Goal: Task Accomplishment & Management: Complete application form

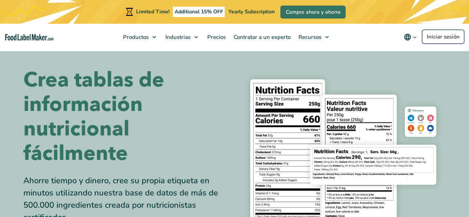
click at [447, 30] on link "Iniciar sesión" at bounding box center [443, 37] width 42 height 14
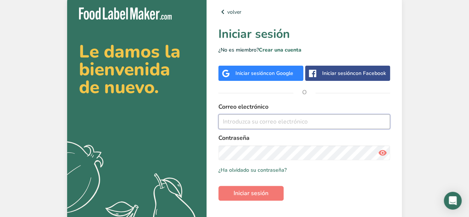
click at [289, 125] on input "email" at bounding box center [305, 121] width 172 height 15
type input "[EMAIL_ADDRESS][DOMAIN_NAME]"
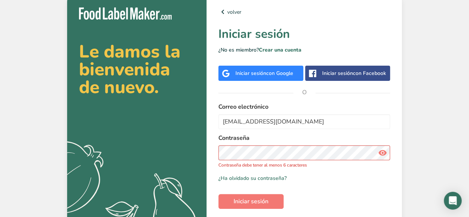
click at [385, 149] on icon at bounding box center [383, 152] width 9 height 13
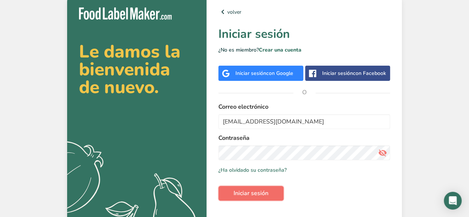
click at [278, 191] on button "Iniciar sesión" at bounding box center [251, 193] width 65 height 15
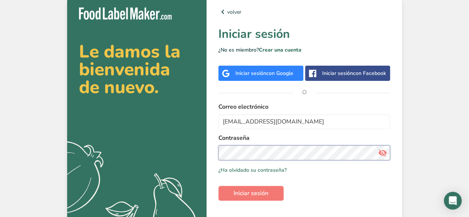
click at [219, 186] on button "Iniciar sesión" at bounding box center [251, 193] width 65 height 15
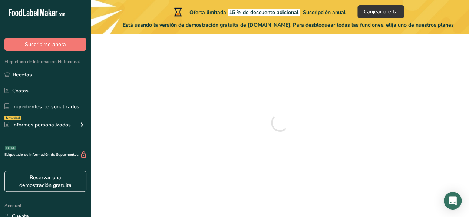
click at [237, 195] on div at bounding box center [280, 122] width 355 height 165
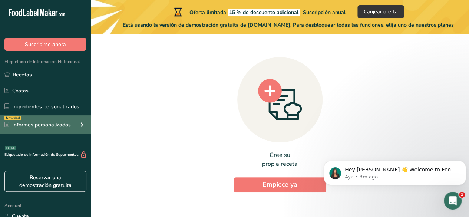
click at [38, 127] on div "Informes personalizados" at bounding box center [37, 125] width 66 height 8
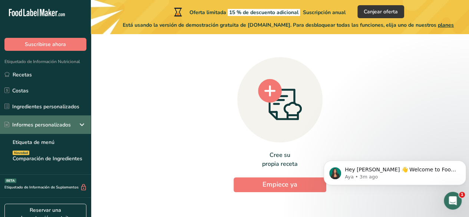
click at [38, 127] on div "Informes personalizados" at bounding box center [37, 125] width 66 height 8
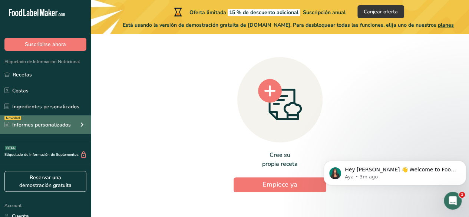
click at [38, 127] on div "Informes personalizados" at bounding box center [37, 125] width 66 height 8
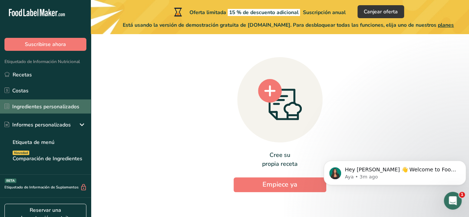
click at [67, 105] on link "Ingredientes personalizados" at bounding box center [45, 106] width 91 height 14
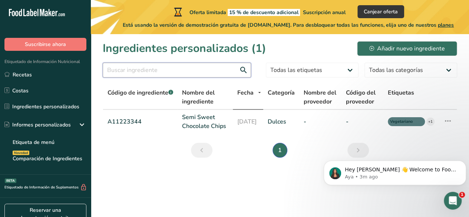
click at [177, 69] on input "text" at bounding box center [177, 70] width 148 height 15
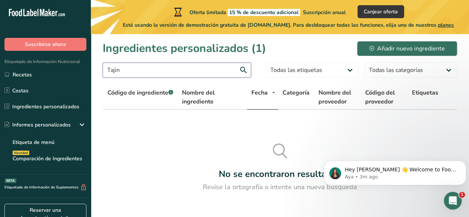
type input "Tajin"
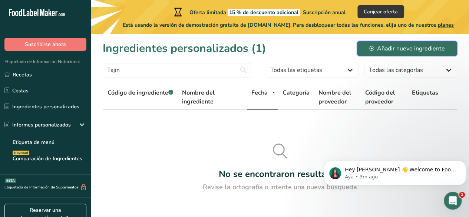
click at [426, 54] on button "Añadir nuevo ingrediente" at bounding box center [407, 48] width 100 height 15
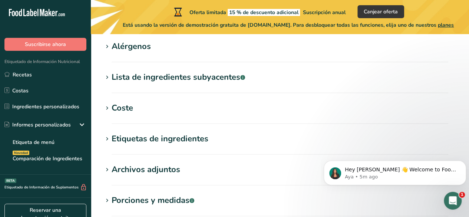
scroll to position [322, 0]
click at [302, 81] on h1 "Lista de ingredientes subyacentes .a-a{fill:#347362;}.b-a{fill:#fff;}" at bounding box center [280, 77] width 355 height 12
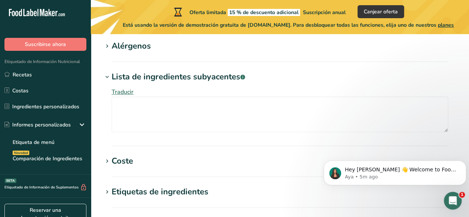
click at [302, 81] on h1 "Lista de ingredientes subyacentes .a-a{fill:#347362;}.b-a{fill:#fff;}" at bounding box center [280, 77] width 355 height 12
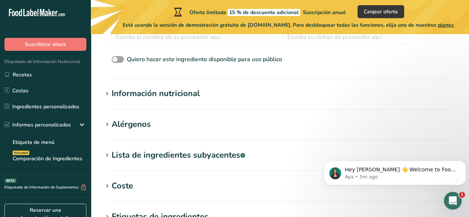
scroll to position [243, 0]
click at [281, 101] on section "Información nutricional Tamaño de la porción .a-a{fill:#347362;}.b-a{fill:#fff;…" at bounding box center [280, 99] width 355 height 22
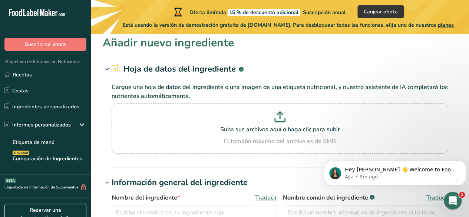
scroll to position [0, 0]
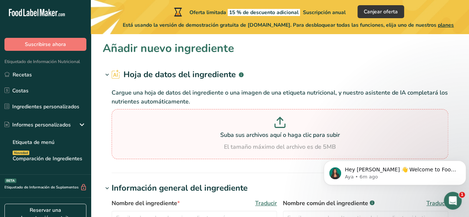
click at [229, 139] on p "Suba sus archivos aquí o haga clic para subir" at bounding box center [280, 135] width 333 height 9
click at [229, 139] on input "Suba sus archivos aquí o haga clic para subir El tamaño máximo del archivo es d…" at bounding box center [280, 134] width 337 height 50
drag, startPoint x: 211, startPoint y: 134, endPoint x: 172, endPoint y: 140, distance: 39.4
click at [172, 140] on div "Suba sus archivos aquí o haga clic para subir El tamaño máximo del archivo es d…" at bounding box center [280, 134] width 333 height 35
click at [172, 140] on input "Suba sus archivos aquí o haga clic para subir El tamaño máximo del archivo es d…" at bounding box center [280, 134] width 337 height 50
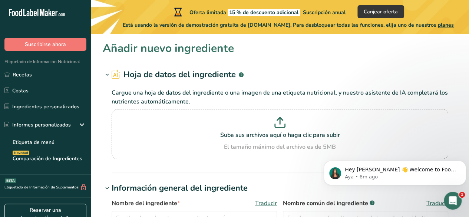
click at [258, 102] on p "Cargue una hoja de datos del ingrediente o una imagen de una etiqueta nutricion…" at bounding box center [280, 97] width 337 height 18
click at [265, 123] on p at bounding box center [280, 124] width 333 height 14
click at [265, 123] on input "Suba sus archivos aquí o haga clic para subir El tamaño máximo del archivo es d…" at bounding box center [280, 134] width 337 height 50
type input "C:\fakepath\[GEOGRAPHIC_DATA]-Seco-de-Arbol-75gr-Tajin-i1456.webp"
click at [203, 118] on p at bounding box center [280, 124] width 333 height 14
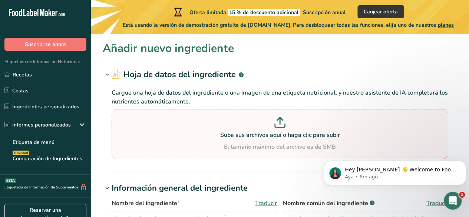
click at [203, 118] on input "Suba sus archivos aquí o haga clic para subir El tamaño máximo del archivo es d…" at bounding box center [280, 134] width 337 height 50
drag, startPoint x: 294, startPoint y: 92, endPoint x: 272, endPoint y: 209, distance: 119.5
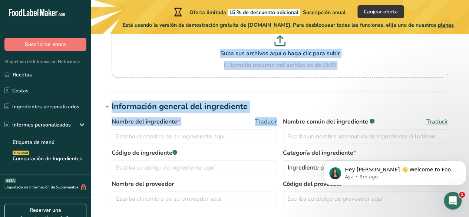
scroll to position [107, 0]
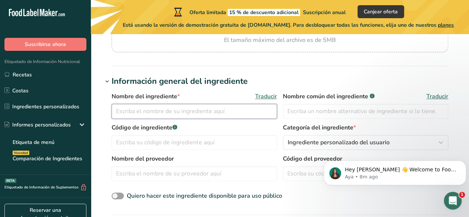
click at [256, 110] on input "text" at bounding box center [195, 111] width 166 height 15
click at [305, 115] on input "text" at bounding box center [366, 111] width 166 height 15
type input "Tajin"
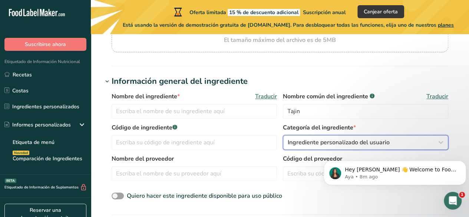
click at [288, 144] on span "Ingrediente personalizado del usuario" at bounding box center [339, 142] width 102 height 9
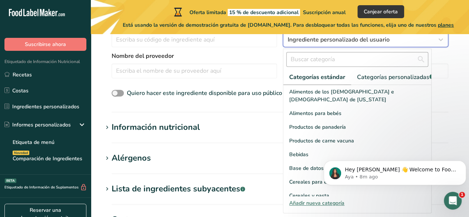
scroll to position [210, 0]
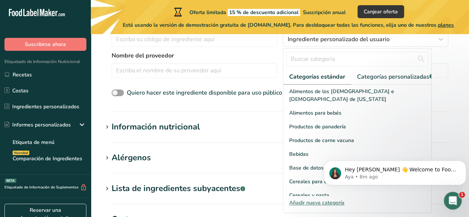
drag, startPoint x: 621, startPoint y: 308, endPoint x: 334, endPoint y: 154, distance: 325.4
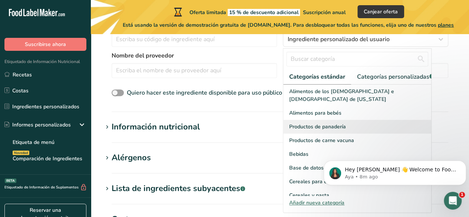
click at [377, 129] on div "Productos de panadería" at bounding box center [358, 127] width 148 height 14
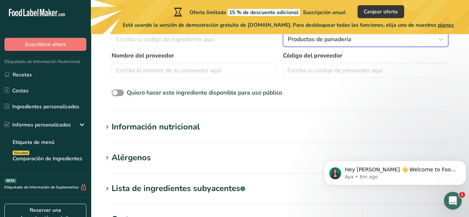
click at [381, 43] on div "Productos de panadería" at bounding box center [363, 39] width 151 height 9
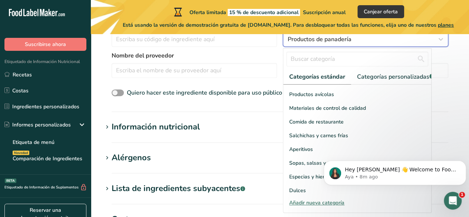
scroll to position [295, 0]
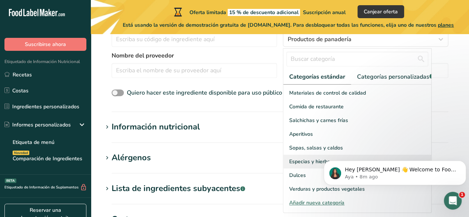
click at [320, 166] on span "Especias y hierbas" at bounding box center [311, 162] width 44 height 8
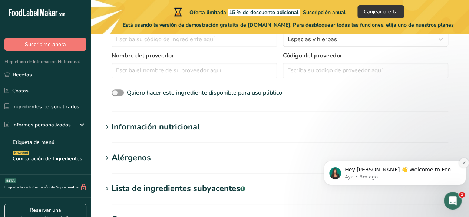
click at [464, 165] on icon "Dismiss notification" at bounding box center [464, 163] width 4 height 4
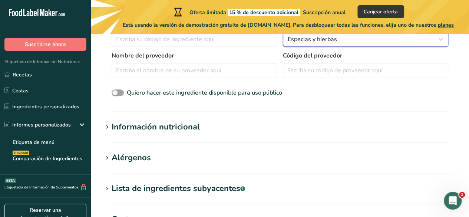
click at [441, 45] on icon "button" at bounding box center [441, 39] width 9 height 13
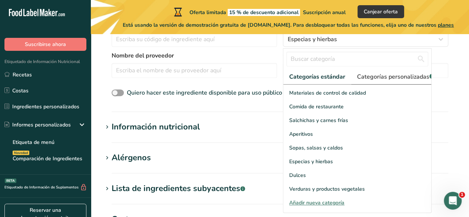
click at [396, 82] on link "Categorías personalizadas .a-a{fill:#347362;}.b-a{fill:#fff;}" at bounding box center [395, 76] width 89 height 15
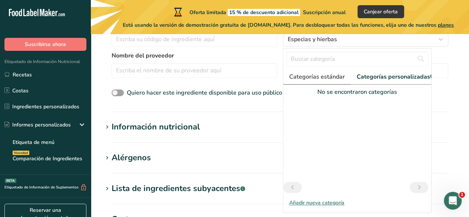
click at [324, 75] on span "Categorías estándar" at bounding box center [317, 76] width 56 height 9
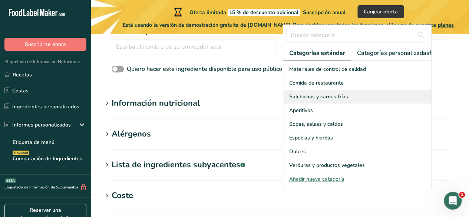
scroll to position [228, 0]
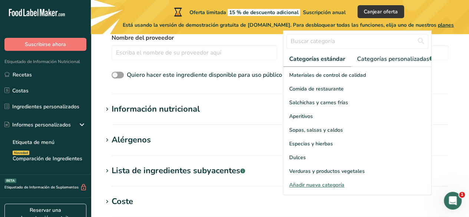
click at [253, 102] on section "Añadir nuevo ingrediente Hoja de datos del ingrediente .a-a{fill:#347362;}.b-a{…" at bounding box center [280, 91] width 379 height 570
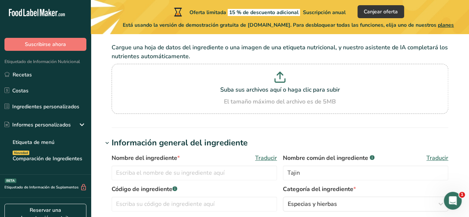
scroll to position [43, 0]
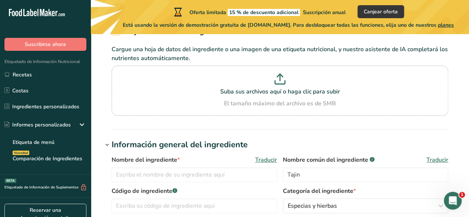
click at [284, 68] on section "Suba sus archivos aquí o haga clic para subir El tamaño máximo del archivo es d…" at bounding box center [280, 91] width 333 height 46
click at [284, 68] on input "Suba sus archivos aquí o haga clic para subir El tamaño máximo del archivo es d…" at bounding box center [280, 91] width 337 height 50
type input "C:\fakepath\nutrition_es.10.full.jpg"
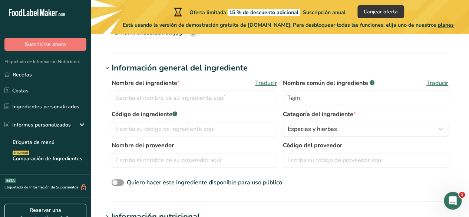
scroll to position [86, 0]
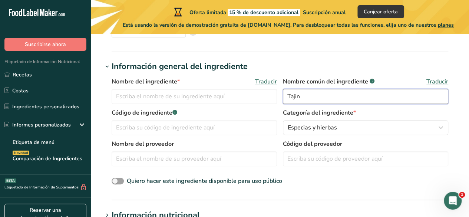
drag, startPoint x: 311, startPoint y: 102, endPoint x: 259, endPoint y: 108, distance: 52.4
click at [259, 108] on div "Nombre del ingrediente * Traducir Nombre común del ingrediente .a-a{fill:#34736…" at bounding box center [280, 132] width 355 height 118
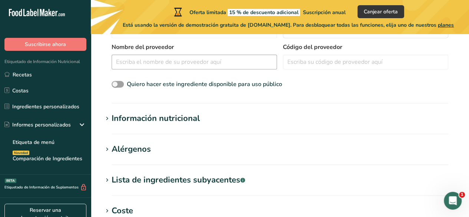
scroll to position [184, 0]
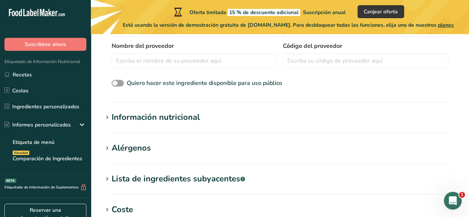
click at [314, 90] on div "Nombre del ingrediente * Traducir Nombre común del ingrediente .a-a{fill:#34736…" at bounding box center [280, 34] width 355 height 118
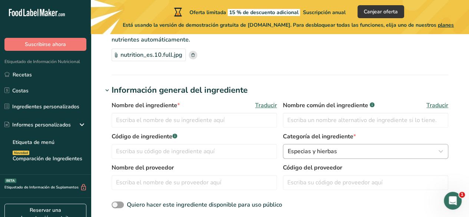
scroll to position [62, 0]
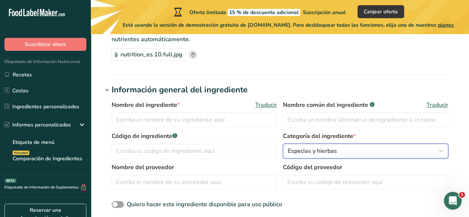
click at [347, 145] on button "Especias y hierbas" at bounding box center [366, 151] width 166 height 15
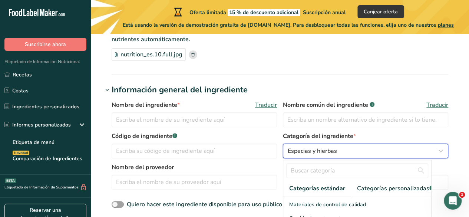
click at [338, 152] on div "Especias y hierbas" at bounding box center [363, 151] width 151 height 9
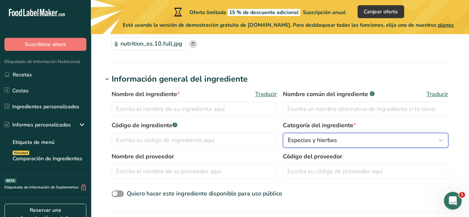
scroll to position [73, 0]
click at [344, 142] on div "Especias y hierbas" at bounding box center [363, 139] width 151 height 9
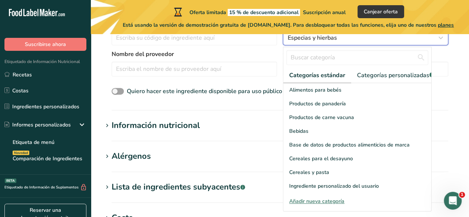
scroll to position [21, 0]
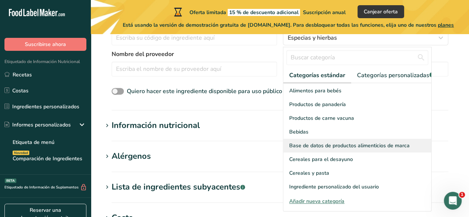
click at [389, 150] on span "Base de datos de productos alimenticios de marca" at bounding box center [349, 146] width 121 height 8
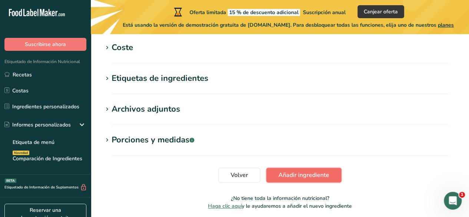
click at [301, 173] on span "Añadir ingrediente" at bounding box center [304, 175] width 51 height 9
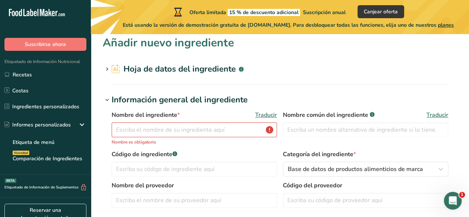
scroll to position [0, 0]
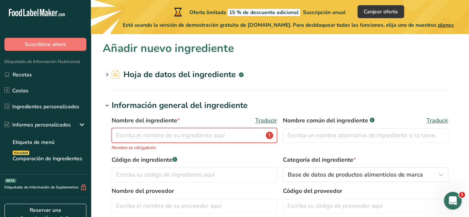
click at [194, 138] on input "text" at bounding box center [195, 135] width 166 height 15
click at [138, 70] on h2 "Hoja de datos del ingrediente .a-a{fill:#347362;}.b-a{fill:#fff;}" at bounding box center [178, 75] width 132 height 12
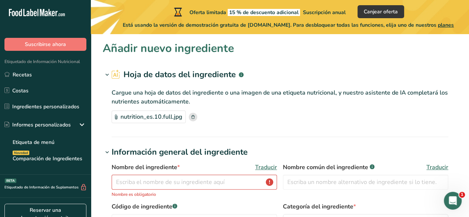
click at [138, 70] on h2 "Hoja de datos del ingrediente .a-a{fill:#347362;}.b-a{fill:#fff;}" at bounding box center [178, 75] width 132 height 12
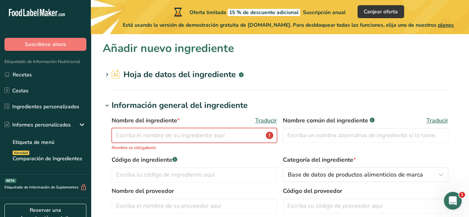
click at [155, 135] on input "text" at bounding box center [195, 135] width 166 height 15
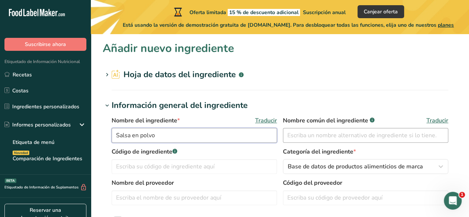
type input "Salsa en polvo"
click at [362, 136] on input "text" at bounding box center [366, 135] width 166 height 15
type input "Tajin clasico"
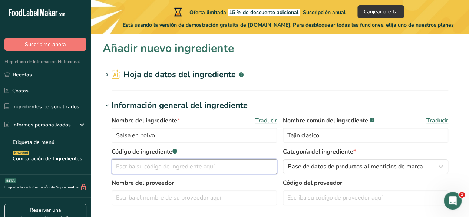
click at [212, 173] on input "text" at bounding box center [195, 166] width 166 height 15
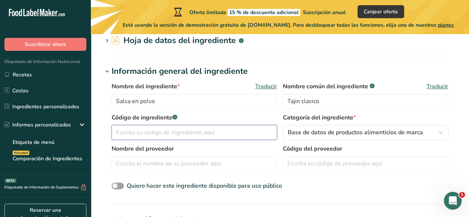
scroll to position [38, 0]
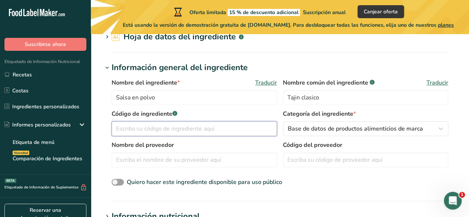
click at [160, 123] on input "text" at bounding box center [195, 128] width 166 height 15
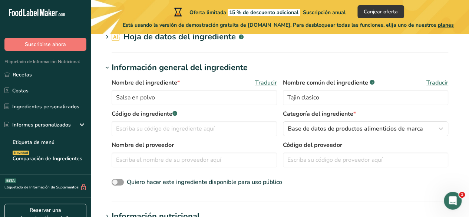
click at [153, 138] on div "Código de ingrediente .a-a{fill:#347362;}.b-a{fill:#fff;} Categoría del ingredi…" at bounding box center [280, 124] width 337 height 31
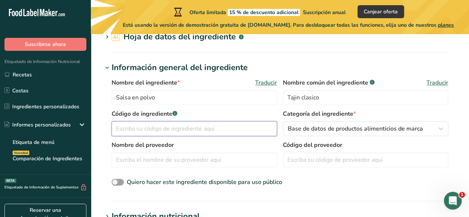
click at [169, 129] on input "text" at bounding box center [195, 128] width 166 height 15
paste input "0633148100013(EAN / EAN-13) 633148100013 (UPC / UPC-A)"
type input "0633148100013(EAN / EAN-13) 633148100013 (UPC / UPC-A)"
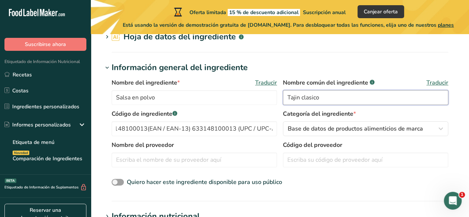
scroll to position [0, 0]
click at [308, 99] on input "Tajin clasico" at bounding box center [366, 97] width 166 height 15
click at [311, 96] on input "Tajin clasico" at bounding box center [366, 97] width 166 height 15
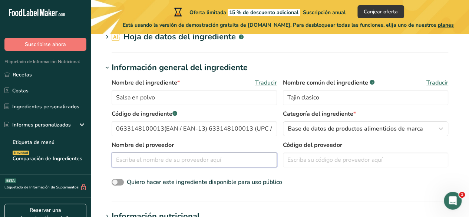
drag, startPoint x: 311, startPoint y: 96, endPoint x: 246, endPoint y: 166, distance: 95.1
click at [246, 166] on input "text" at bounding box center [195, 160] width 166 height 15
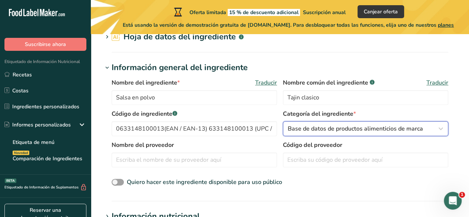
click at [340, 129] on span "Base de datos de productos alimenticios de marca" at bounding box center [355, 128] width 135 height 9
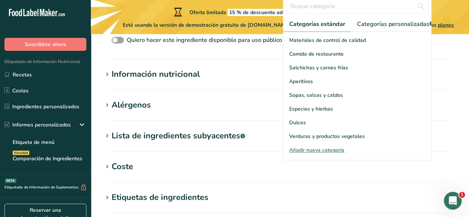
scroll to position [181, 0]
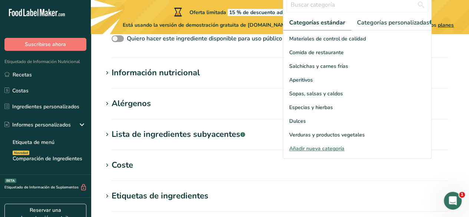
click at [318, 151] on div "Añadir nueva categoría" at bounding box center [358, 149] width 148 height 8
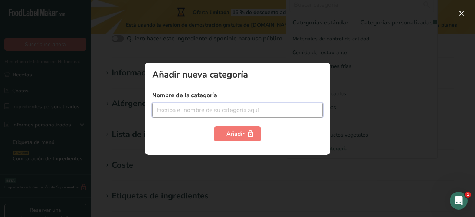
click at [198, 112] on input "text" at bounding box center [237, 110] width 171 height 15
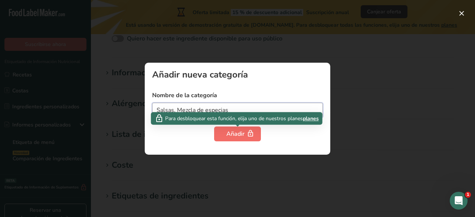
type input "Salsas, Mezcla de especias"
click at [236, 135] on div "Añadir" at bounding box center [237, 134] width 22 height 9
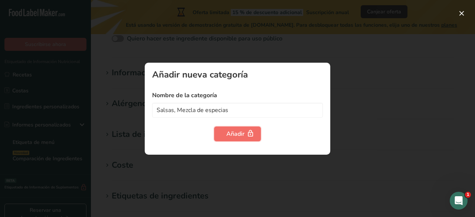
click at [247, 130] on icon "button" at bounding box center [250, 134] width 7 height 12
click at [462, 14] on button "button" at bounding box center [462, 13] width 12 height 12
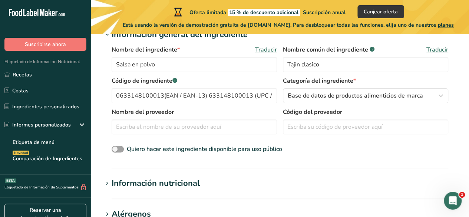
scroll to position [63, 0]
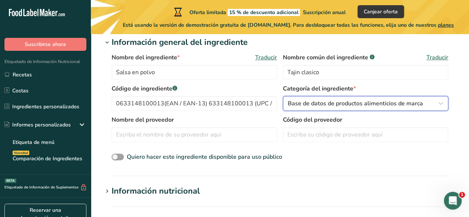
click at [336, 102] on span "Base de datos de productos alimenticios de marca" at bounding box center [355, 103] width 135 height 9
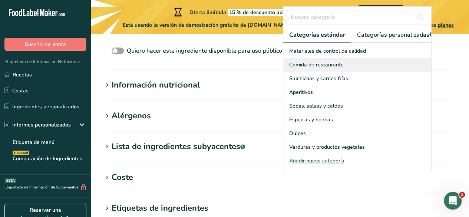
scroll to position [168, 0]
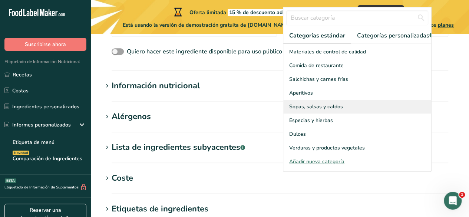
click at [339, 111] on span "Sopas, salsas y caldos" at bounding box center [316, 107] width 54 height 8
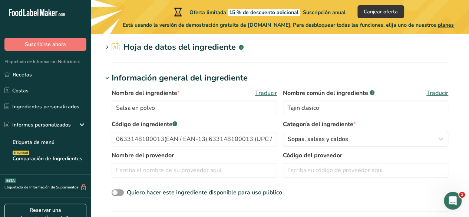
scroll to position [28, 0]
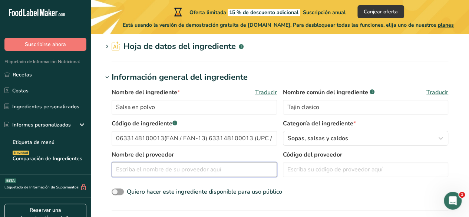
click at [192, 168] on input "text" at bounding box center [195, 169] width 166 height 15
click at [199, 168] on input "text" at bounding box center [195, 169] width 166 height 15
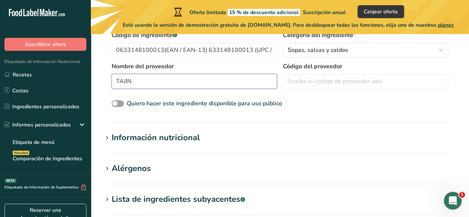
scroll to position [117, 0]
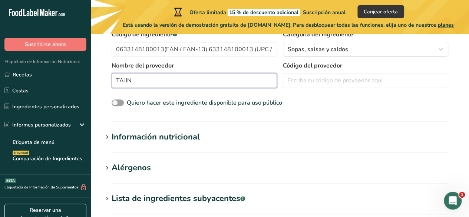
type input "TAJIN"
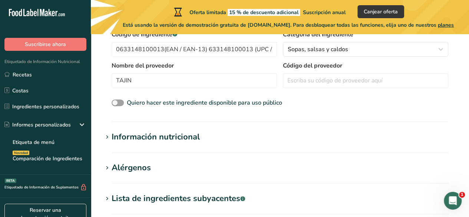
click at [218, 135] on h1 "Información nutricional" at bounding box center [280, 137] width 355 height 12
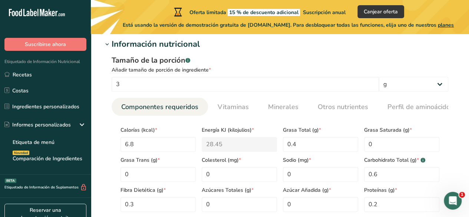
scroll to position [202, 0]
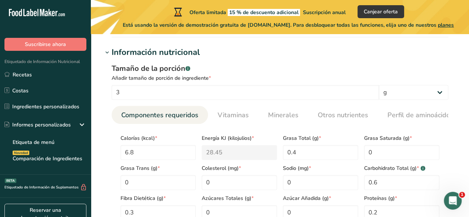
click at [172, 54] on div "Información nutricional" at bounding box center [156, 52] width 88 height 12
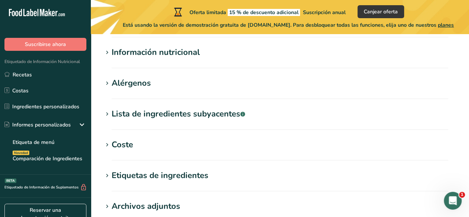
scroll to position [327, 0]
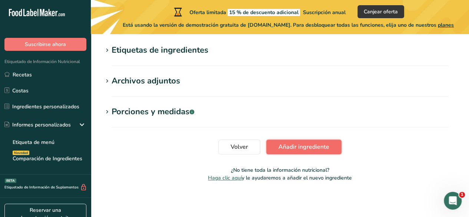
click at [301, 148] on span "Añadir ingrediente" at bounding box center [304, 146] width 51 height 9
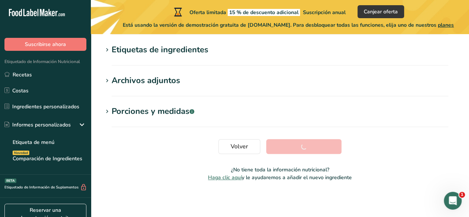
scroll to position [209, 0]
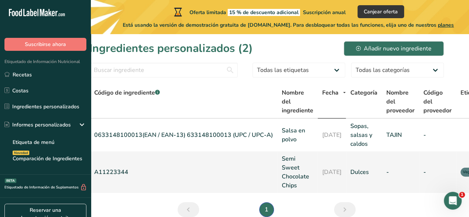
scroll to position [0, 83]
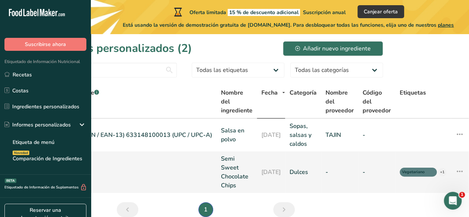
drag, startPoint x: 309, startPoint y: 168, endPoint x: 460, endPoint y: 173, distance: 150.8
click at [460, 173] on icon at bounding box center [460, 171] width 9 height 13
click at [462, 171] on icon at bounding box center [460, 171] width 9 height 13
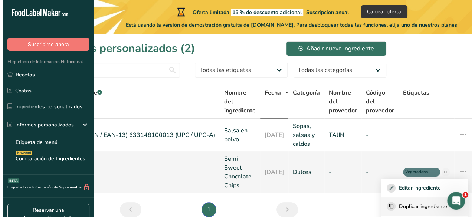
scroll to position [19, 83]
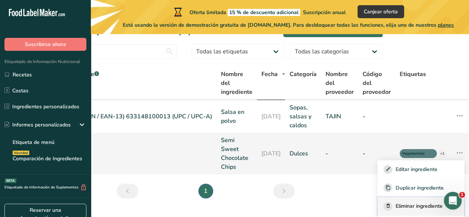
click at [420, 203] on span "Eliminar ingrediente" at bounding box center [419, 206] width 47 height 8
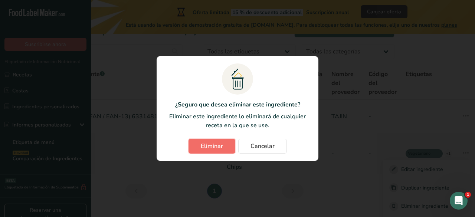
click at [217, 148] on span "Eliminar" at bounding box center [212, 146] width 22 height 9
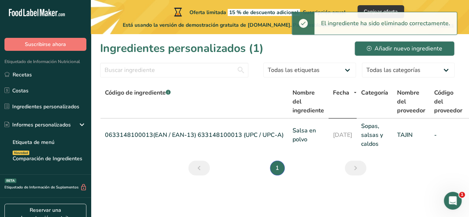
scroll to position [0, 0]
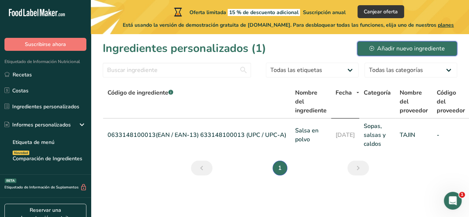
click at [403, 51] on div "Añadir nuevo ingrediente" at bounding box center [408, 48] width 76 height 9
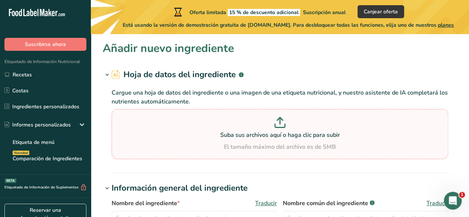
click at [206, 124] on p at bounding box center [280, 124] width 333 height 14
click at [206, 124] on input "Suba sus archivos aquí o haga clic para subir El tamaño máximo del archivo es d…" at bounding box center [280, 134] width 337 height 50
drag, startPoint x: 254, startPoint y: 161, endPoint x: 263, endPoint y: 141, distance: 21.9
click at [263, 141] on div "Cargue una hoja de datos del ingrediente o una imagen de una etiqueta nutricion…" at bounding box center [280, 122] width 355 height 83
click at [263, 141] on div "Suba sus archivos aquí o haga clic para subir El tamaño máximo del archivo es d…" at bounding box center [280, 134] width 333 height 35
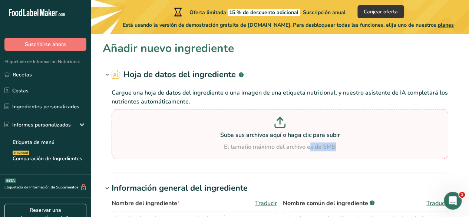
click at [263, 141] on input "Suba sus archivos aquí o haga clic para subir El tamaño máximo del archivo es d…" at bounding box center [280, 134] width 337 height 50
type input "C:\fakepath\Doc2.docx"
click at [197, 141] on div "Suba sus archivos aquí o haga clic para subir El tamaño máximo del archivo es d…" at bounding box center [280, 134] width 333 height 35
click at [197, 141] on input "Suba sus archivos aquí o haga clic para subir El tamaño máximo del archivo es d…" at bounding box center [280, 134] width 337 height 50
type input "C:\fakepath\54736905-1600-auto.webp"
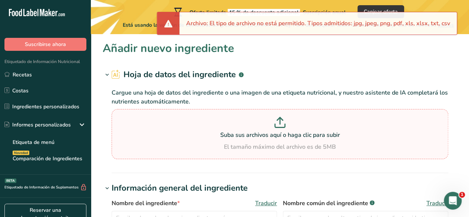
click at [230, 138] on p "Suba sus archivos aquí o haga clic para subir" at bounding box center [280, 135] width 333 height 9
click at [230, 138] on input "Suba sus archivos aquí o haga clic para subir El tamaño máximo del archivo es d…" at bounding box center [280, 134] width 337 height 50
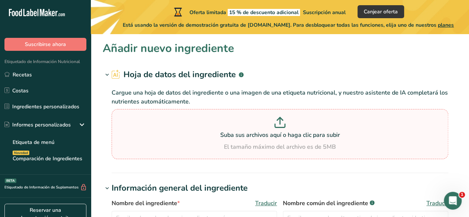
type input "C:\fakepath\54736904-1600-auto.webp"
click at [203, 153] on section "Suba sus archivos aquí o haga clic para subir El tamaño máximo del archivo es d…" at bounding box center [280, 134] width 333 height 46
click at [203, 153] on input "Suba sus archivos aquí o haga clic para subir El tamaño máximo del archivo es d…" at bounding box center [280, 134] width 337 height 50
type input "C:\fakepath\54736904-1600-auto.webp"
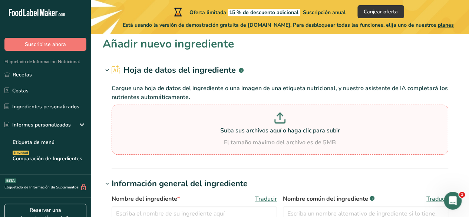
scroll to position [4, 0]
click at [141, 118] on p at bounding box center [280, 120] width 333 height 14
click at [141, 118] on input "Suba sus archivos aquí o haga clic para subir El tamaño máximo del archivo es d…" at bounding box center [280, 130] width 337 height 50
type input "C:\fakepath\54736904-1600-auto.jpg"
click at [191, 154] on div "Suba sus archivos aquí o haga clic para subir El tamaño máximo del archivo es d…" at bounding box center [280, 130] width 337 height 50
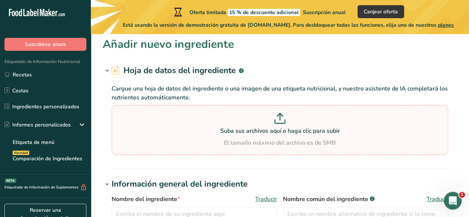
click at [191, 154] on input "Suba sus archivos aquí o haga clic para subir El tamaño máximo del archivo es d…" at bounding box center [280, 130] width 337 height 50
type input "C:\fakepath\Doc3.pdf"
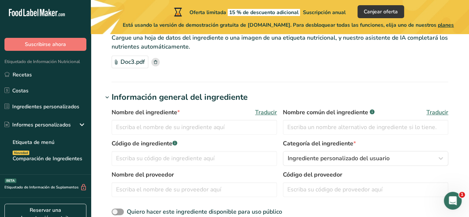
scroll to position [55, 0]
click at [204, 131] on input "text" at bounding box center [195, 126] width 166 height 15
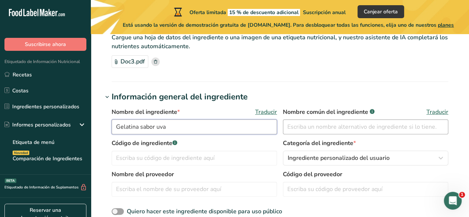
type input "Gelatina sabor uva"
click at [320, 131] on input "text" at bounding box center [366, 126] width 166 height 15
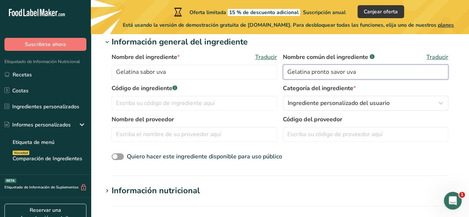
scroll to position [111, 0]
type input "Gelatina pronto savor uva"
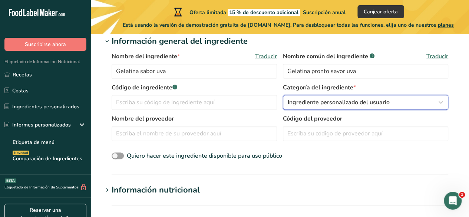
click at [319, 103] on span "Ingrediente personalizado del usuario" at bounding box center [339, 102] width 102 height 9
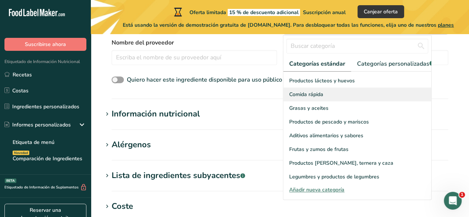
scroll to position [132, 0]
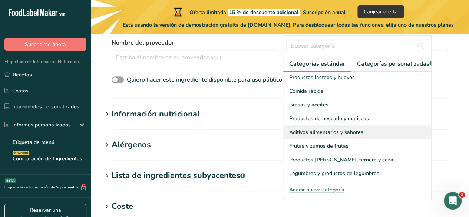
click at [373, 135] on div "Aditivos alimentarios y sabores" at bounding box center [358, 132] width 148 height 14
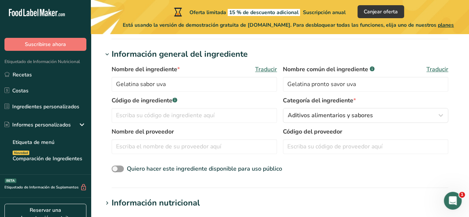
scroll to position [97, 0]
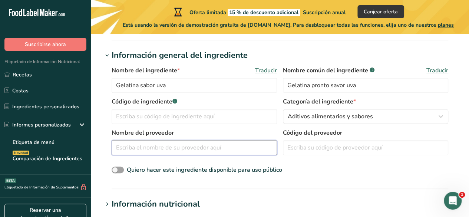
click at [227, 140] on input "text" at bounding box center [195, 147] width 166 height 15
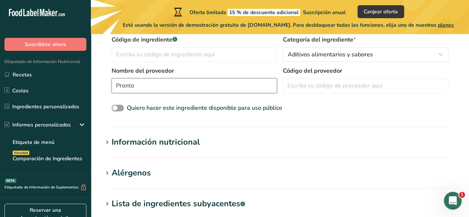
scroll to position [160, 0]
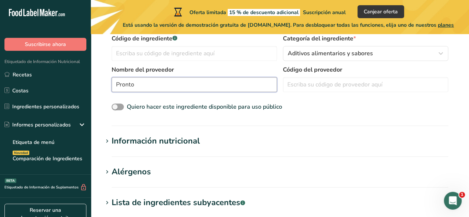
type input "Pronto"
click at [227, 140] on h1 "Información nutricional" at bounding box center [280, 141] width 355 height 12
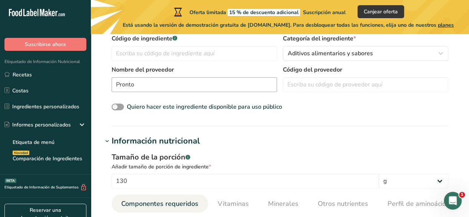
click at [227, 140] on h1 "Información nutricional" at bounding box center [280, 141] width 355 height 12
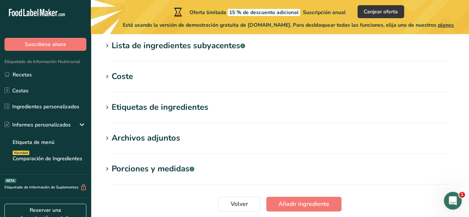
scroll to position [374, 0]
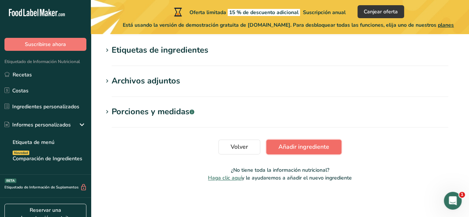
click at [305, 147] on span "Añadir ingrediente" at bounding box center [304, 146] width 51 height 9
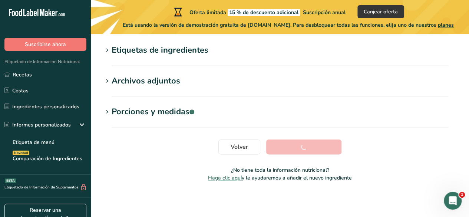
scroll to position [209, 0]
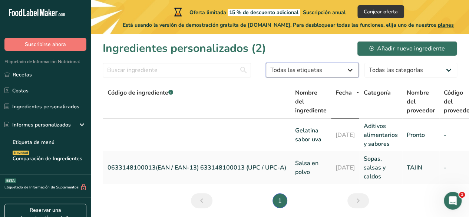
click at [351, 74] on select "Todas las etiquetas Fuente de antioxidantes Efecto prebiótico Fuente de omega 3…" at bounding box center [312, 70] width 93 height 15
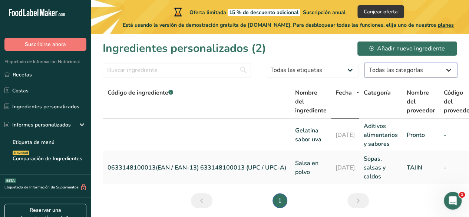
click at [372, 68] on select "Todas las categorías Alimentos de los [DEMOGRAPHIC_DATA] e [DEMOGRAPHIC_DATA] d…" at bounding box center [411, 70] width 93 height 15
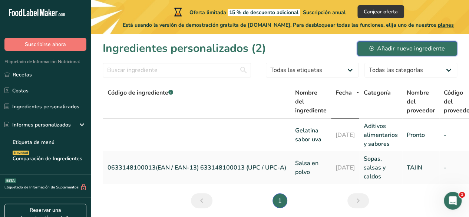
click at [409, 46] on div "Añadir nuevo ingrediente" at bounding box center [408, 48] width 76 height 9
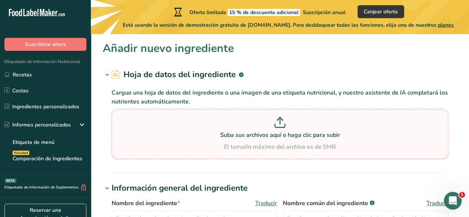
click at [172, 112] on section "Suba sus archivos aquí o haga clic para subir El tamaño máximo del archivo es d…" at bounding box center [280, 134] width 333 height 46
click at [172, 112] on input "Suba sus archivos aquí o haga clic para subir El tamaño máximo del archivo es d…" at bounding box center [280, 134] width 337 height 50
type input "C:\fakepath\Doc1.pdf"
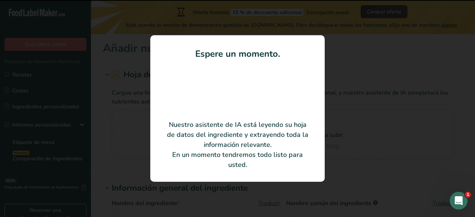
type input "Azúcar Morena Natural"
type input "Zucarmex"
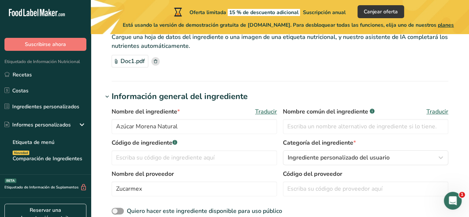
scroll to position [56, 0]
click at [304, 127] on input "text" at bounding box center [366, 126] width 166 height 15
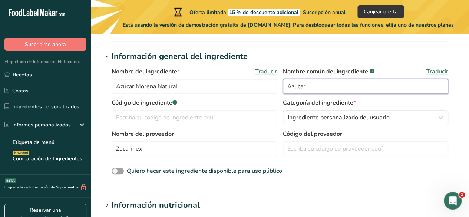
scroll to position [98, 0]
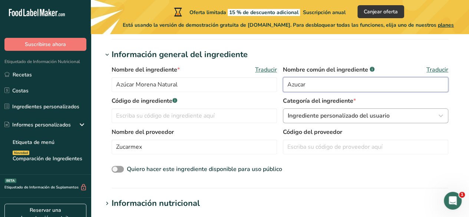
type input "Azucar"
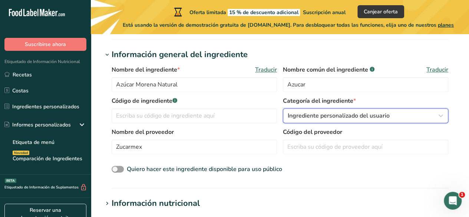
click at [318, 116] on span "Ingrediente personalizado del usuario" at bounding box center [339, 115] width 102 height 9
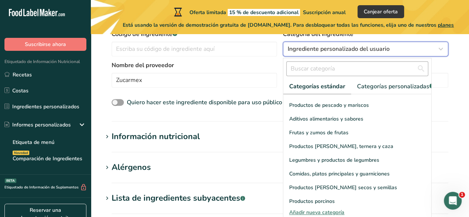
scroll to position [143, 0]
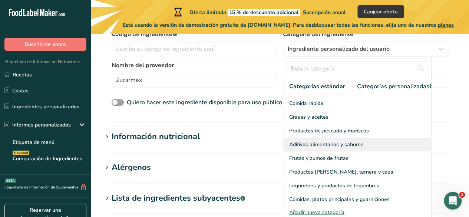
click at [363, 144] on div "Aditivos alimentarios y sabores" at bounding box center [358, 145] width 148 height 14
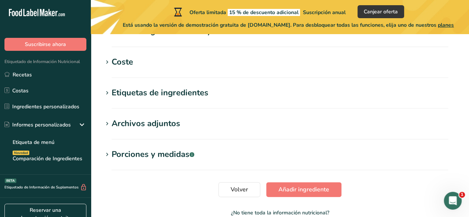
scroll to position [374, 0]
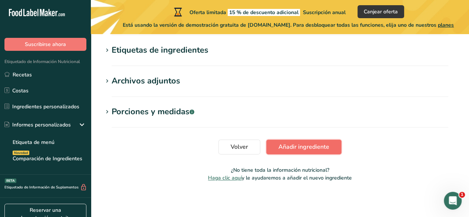
click at [327, 151] on button "Añadir ingrediente" at bounding box center [303, 147] width 75 height 15
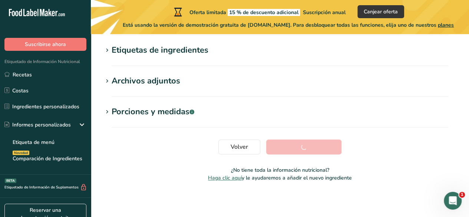
scroll to position [209, 0]
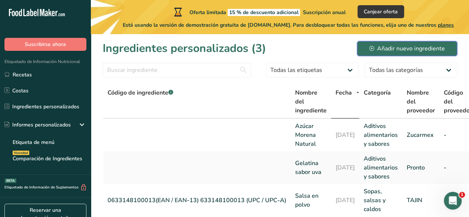
click at [419, 43] on button "Añadir nuevo ingrediente" at bounding box center [407, 48] width 100 height 15
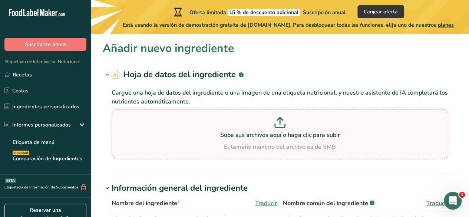
click at [285, 123] on icon at bounding box center [280, 122] width 11 height 11
click at [285, 123] on input "Suba sus archivos aquí o haga clic para subir El tamaño máximo del archivo es d…" at bounding box center [280, 134] width 337 height 50
type input "C:\fakepath\Doc2.pdf"
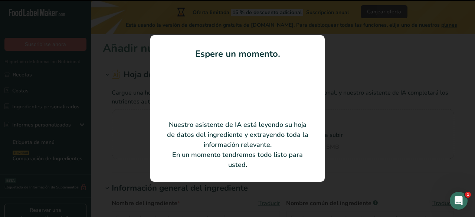
type input "Grenetina"
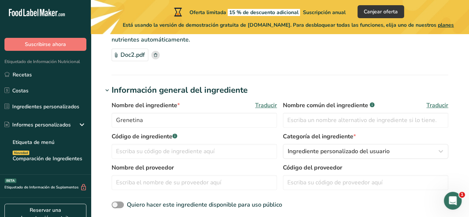
scroll to position [62, 0]
click at [342, 116] on input "text" at bounding box center [366, 119] width 166 height 15
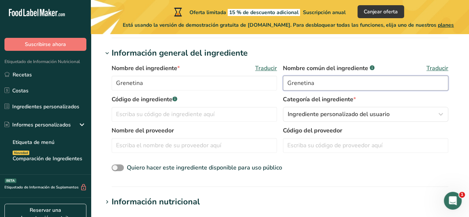
scroll to position [99, 0]
type input "Grenetina"
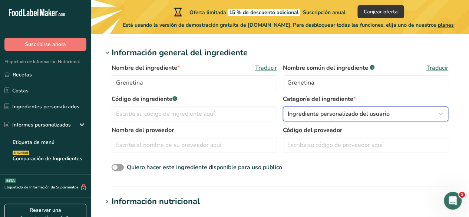
click at [342, 116] on span "Ingrediente personalizado del usuario" at bounding box center [339, 113] width 102 height 9
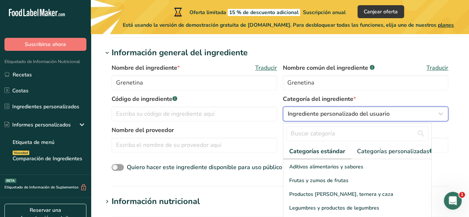
scroll to position [187, 0]
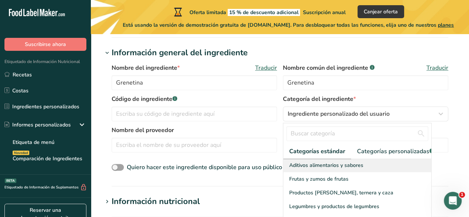
click at [324, 169] on span "Aditivos alimentarios y sabores" at bounding box center [326, 165] width 74 height 8
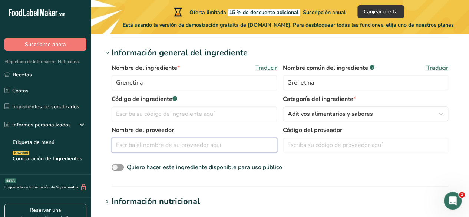
click at [151, 150] on input "text" at bounding box center [195, 145] width 166 height 15
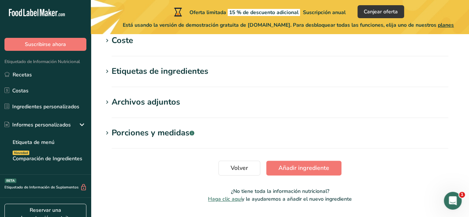
scroll to position [374, 0]
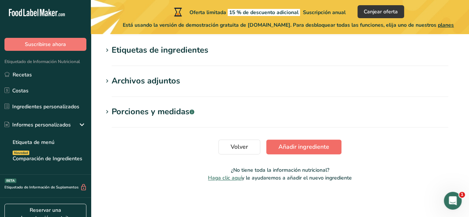
type input "DGari"
click at [325, 145] on span "Añadir ingrediente" at bounding box center [304, 146] width 51 height 9
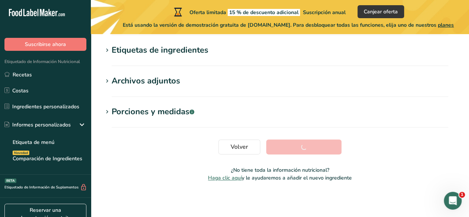
scroll to position [209, 0]
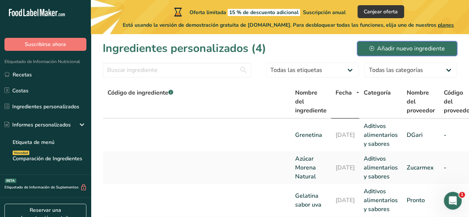
click at [394, 49] on div "Añadir nuevo ingrediente" at bounding box center [408, 48] width 76 height 9
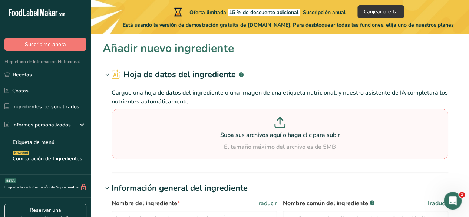
click at [248, 118] on p at bounding box center [280, 124] width 333 height 14
click at [248, 118] on input "Suba sus archivos aquí o haga clic para subir El tamaño máximo del archivo es d…" at bounding box center [280, 134] width 337 height 50
type input "C:\fakepath\Doc4.pdf"
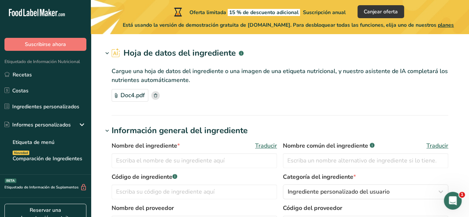
scroll to position [22, 0]
click at [148, 159] on input "text" at bounding box center [195, 160] width 166 height 15
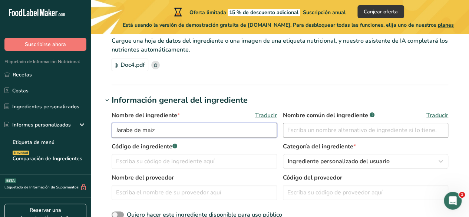
scroll to position [52, 0]
type input "Jarabe de maiz Karo BB"
click at [379, 134] on input "text" at bounding box center [366, 129] width 166 height 15
type input "Jarabe de maiz"
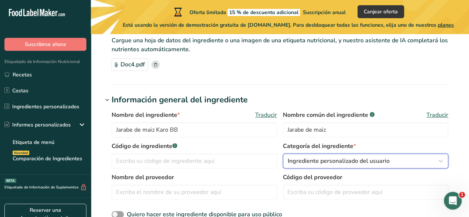
click at [391, 161] on div "Ingrediente personalizado del usuario" at bounding box center [363, 161] width 151 height 9
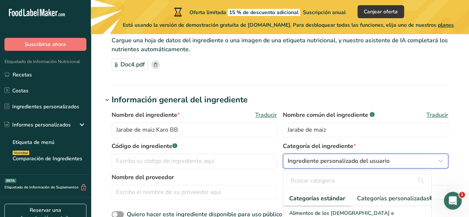
click at [391, 161] on div "Ingrediente personalizado del usuario" at bounding box center [363, 161] width 151 height 9
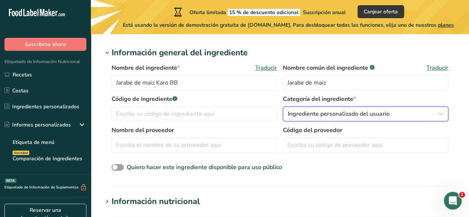
scroll to position [100, 0]
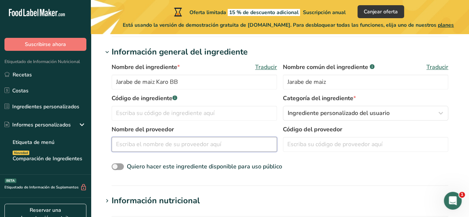
click at [255, 141] on input "text" at bounding box center [195, 144] width 166 height 15
type input "Karo"
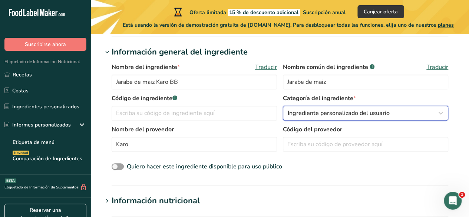
click at [351, 115] on span "Ingrediente personalizado del usuario" at bounding box center [339, 113] width 102 height 9
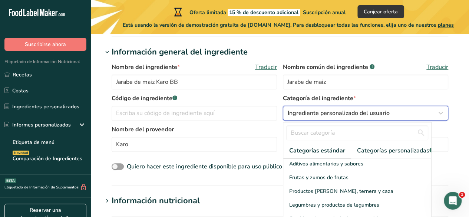
scroll to position [188, 0]
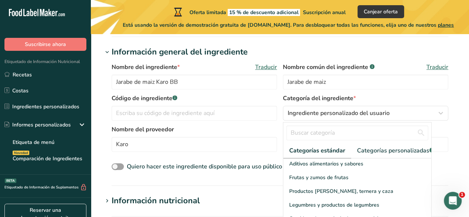
click at [341, 168] on span "Aditivos alimentarios y sabores" at bounding box center [326, 164] width 74 height 8
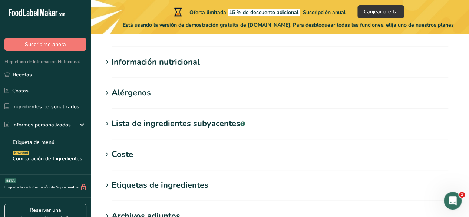
scroll to position [240, 0]
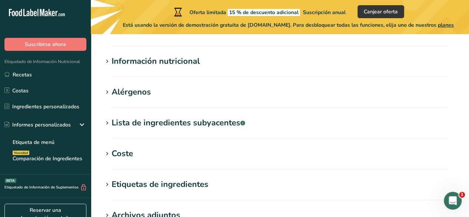
click at [306, 51] on section "Añadir nuevo ingrediente Hoja de datos del ingrediente .a-a{fill:#347362;}.b-a{…" at bounding box center [280, 61] width 379 height 534
click at [166, 67] on div "Información nutricional" at bounding box center [156, 61] width 88 height 12
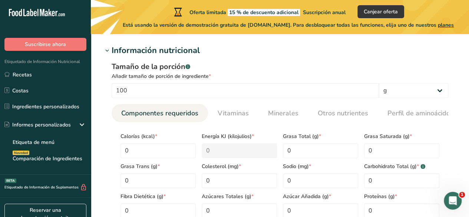
scroll to position [251, 0]
click at [179, 77] on div "Añadir tamaño de porción de ingrediente *" at bounding box center [280, 76] width 337 height 8
click at [167, 70] on div "Tamaño de la porción .a-a{fill:#347362;}.b-a{fill:#fff;}" at bounding box center [280, 66] width 337 height 11
click at [156, 47] on div "Información nutricional" at bounding box center [156, 50] width 88 height 12
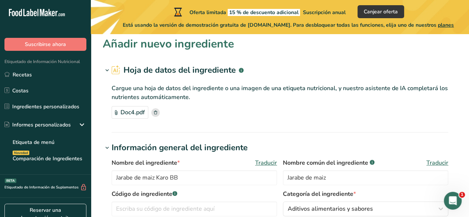
scroll to position [0, 0]
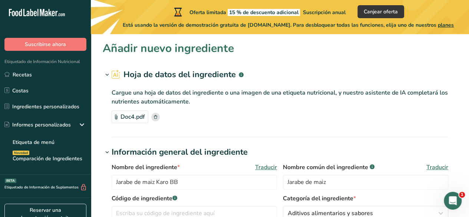
click at [156, 119] on rect at bounding box center [155, 117] width 9 height 9
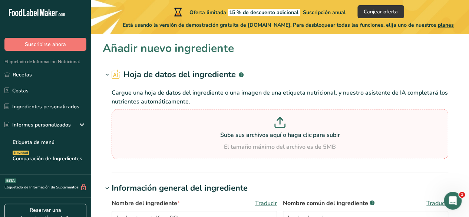
click at [192, 126] on p at bounding box center [280, 124] width 333 height 14
click at [192, 126] on input "Suba sus archivos aquí o haga clic para subir El tamaño máximo del archivo es d…" at bounding box center [280, 134] width 337 height 50
type input "C:\fakepath\Doc5.pdf"
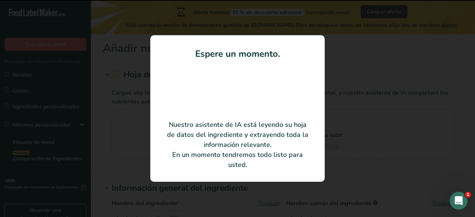
click at [250, 102] on video at bounding box center [237, 87] width 59 height 30
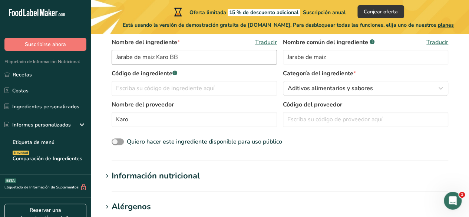
scroll to position [126, 0]
click at [209, 184] on section "Información nutricional Tamaño de la porción .a-a{fill:#347362;}.b-a{fill:#fff;…" at bounding box center [280, 180] width 355 height 22
click at [192, 179] on div "Información nutricional" at bounding box center [156, 175] width 88 height 12
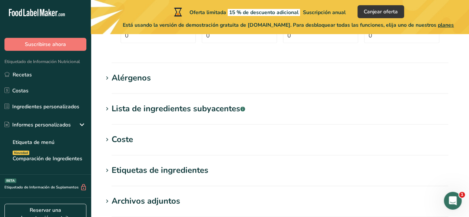
scroll to position [429, 0]
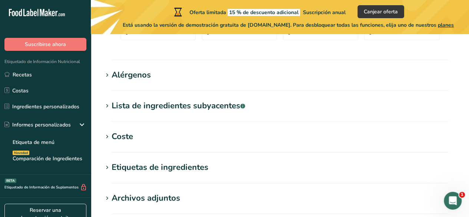
click at [159, 76] on h1 "Alérgenos" at bounding box center [280, 75] width 355 height 12
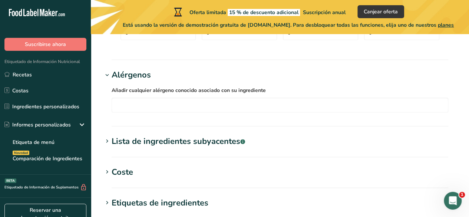
click at [159, 76] on h1 "Alérgenos" at bounding box center [280, 75] width 355 height 12
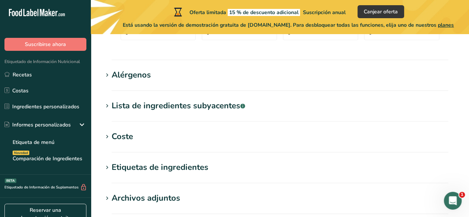
click at [154, 116] on section "Lista de ingredientes subyacentes .a-a{fill:#347362;}.b-a{fill:#fff;} Traducir" at bounding box center [280, 111] width 355 height 22
click at [127, 141] on div "Coste" at bounding box center [123, 137] width 22 height 12
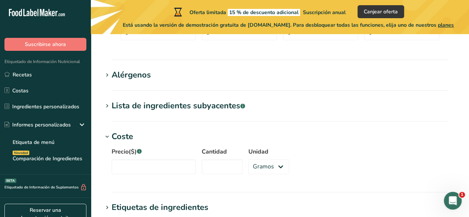
click at [127, 141] on div "Coste" at bounding box center [123, 137] width 22 height 12
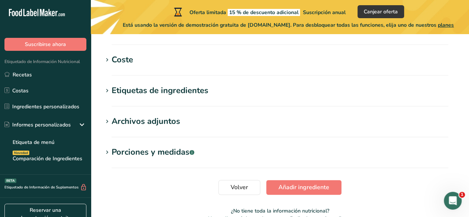
scroll to position [516, 0]
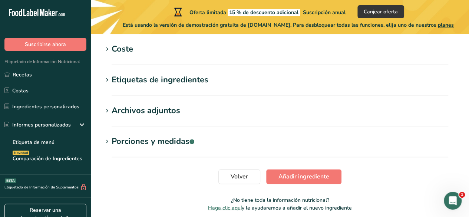
click at [127, 141] on div "Porciones y medidas .a-a{fill:#347362;}.b-a{fill:#fff;}" at bounding box center [153, 141] width 83 height 12
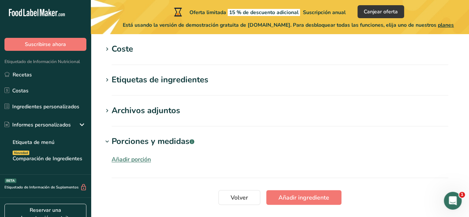
click at [127, 141] on div "Porciones y medidas .a-a{fill:#347362;}.b-a{fill:#fff;}" at bounding box center [153, 141] width 83 height 12
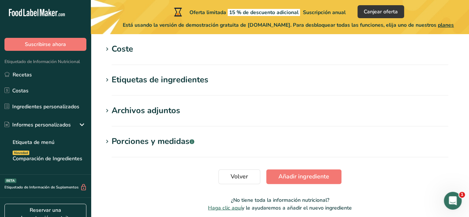
click at [149, 115] on div "Archivos adjuntos" at bounding box center [146, 111] width 69 height 12
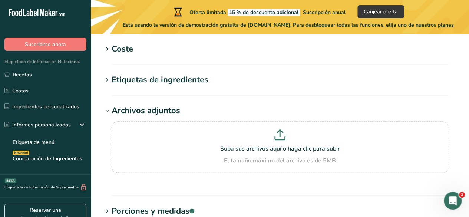
click at [149, 115] on div "Archivos adjuntos" at bounding box center [146, 111] width 69 height 12
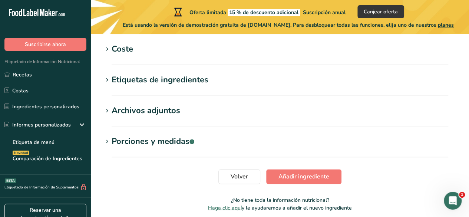
click at [168, 86] on div "Etiquetas de ingredientes" at bounding box center [160, 80] width 97 height 12
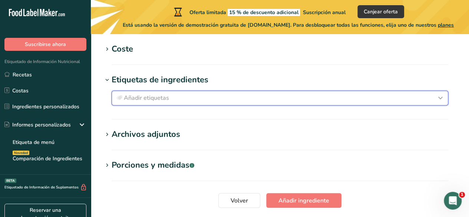
click at [162, 95] on span "Añadir etiquetas" at bounding box center [146, 98] width 45 height 9
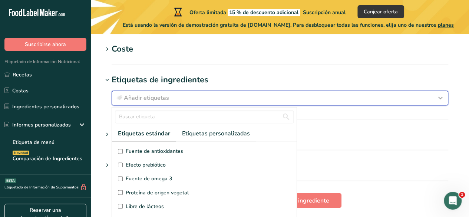
click at [162, 95] on span "Añadir etiquetas" at bounding box center [146, 98] width 45 height 9
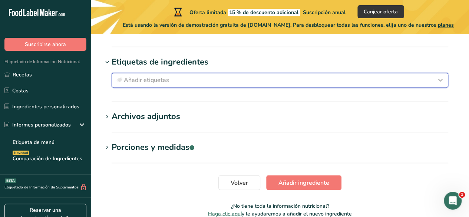
scroll to position [534, 0]
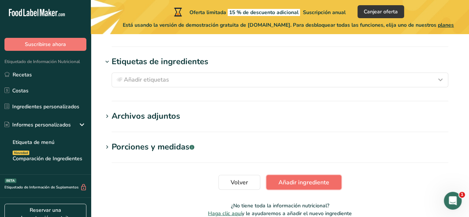
click at [288, 180] on span "Añadir ingrediente" at bounding box center [304, 182] width 51 height 9
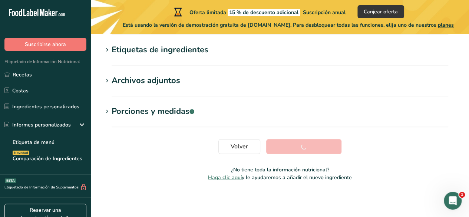
scroll to position [196, 0]
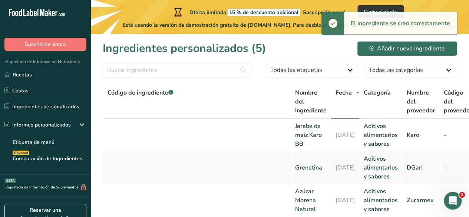
click at [291, 180] on td "Grenetina" at bounding box center [311, 167] width 40 height 33
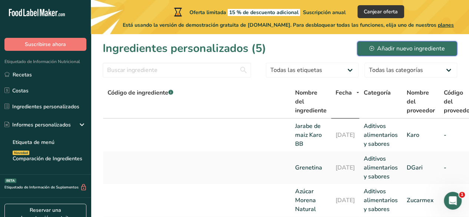
click at [385, 46] on div "Añadir nuevo ingrediente" at bounding box center [408, 48] width 76 height 9
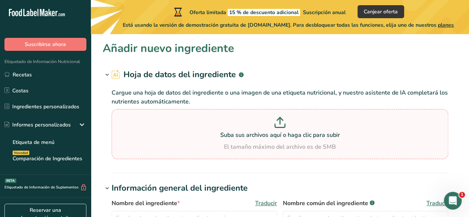
drag, startPoint x: 216, startPoint y: 122, endPoint x: 203, endPoint y: 147, distance: 28.6
click at [203, 147] on div "El tamaño máximo del archivo es de 5MB" at bounding box center [280, 146] width 333 height 9
click at [203, 147] on input "Suba sus archivos aquí o haga clic para subir El tamaño máximo del archivo es d…" at bounding box center [280, 134] width 337 height 50
type input "C:\fakepath\Doc6.pdf"
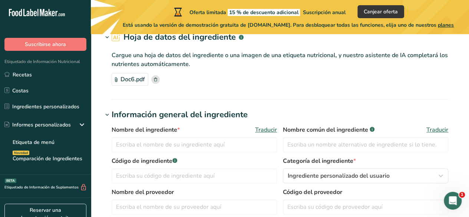
scroll to position [38, 0]
click at [166, 143] on input "text" at bounding box center [195, 144] width 166 height 15
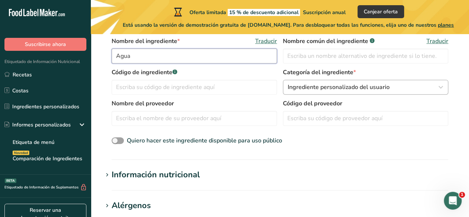
type input "Agua"
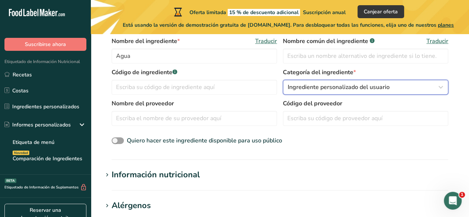
click at [335, 83] on span "Ingrediente personalizado del usuario" at bounding box center [339, 87] width 102 height 9
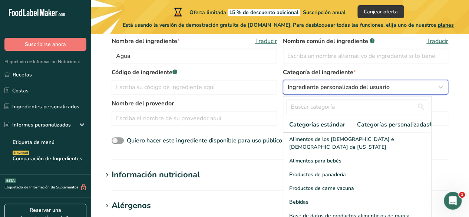
click at [335, 83] on span "Ingrediente personalizado del usuario" at bounding box center [339, 87] width 102 height 9
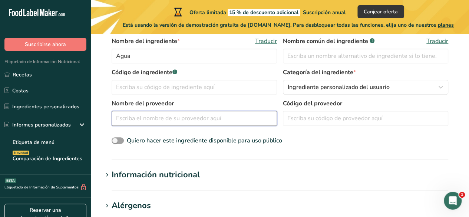
click at [249, 119] on input "text" at bounding box center [195, 118] width 166 height 15
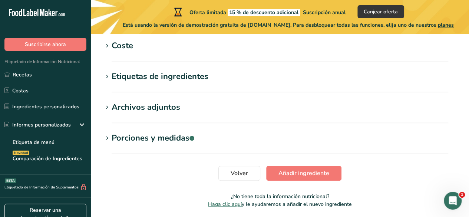
scroll to position [374, 0]
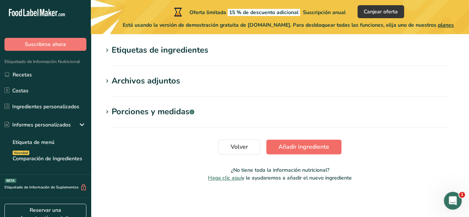
type input "Bonafont"
click at [308, 142] on span "Añadir ingrediente" at bounding box center [304, 146] width 51 height 9
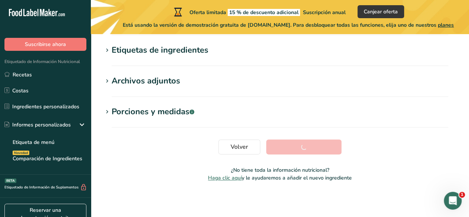
scroll to position [209, 0]
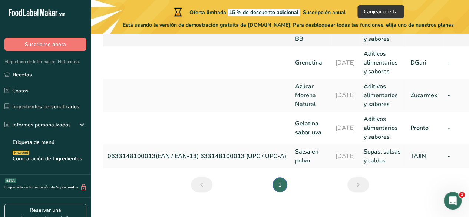
scroll to position [154, 0]
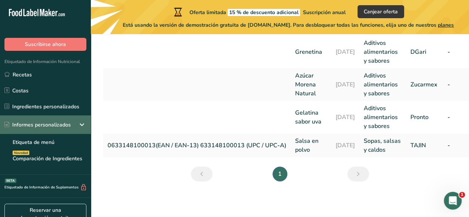
click at [75, 123] on div "Informes personalizados" at bounding box center [45, 124] width 91 height 19
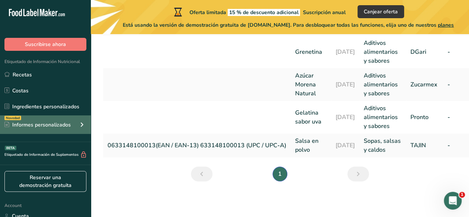
click at [75, 123] on div "Novedad Informes personalizados" at bounding box center [45, 124] width 91 height 19
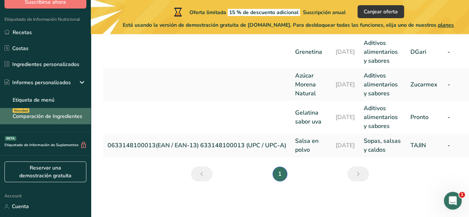
scroll to position [42, 0]
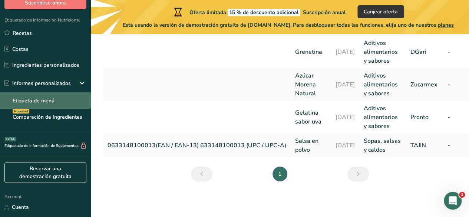
click at [53, 103] on link "Etiqueta de menú" at bounding box center [45, 100] width 91 height 16
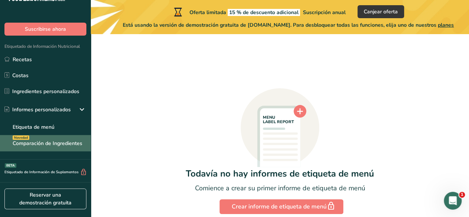
scroll to position [16, 0]
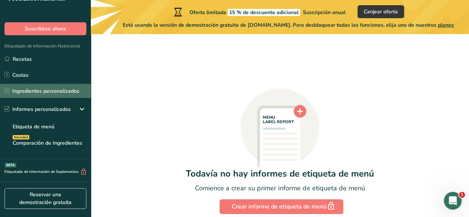
click at [71, 95] on link "Ingredientes personalizados" at bounding box center [45, 91] width 91 height 14
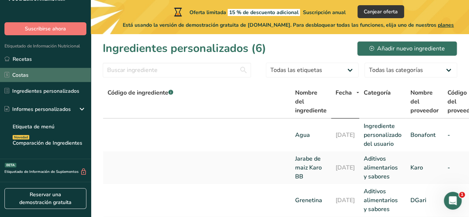
click at [61, 80] on link "Costas" at bounding box center [45, 75] width 91 height 14
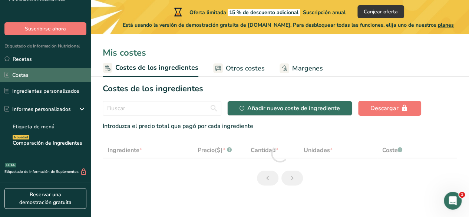
select select "1"
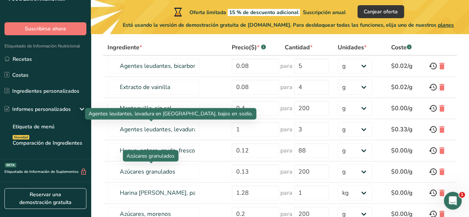
scroll to position [103, 0]
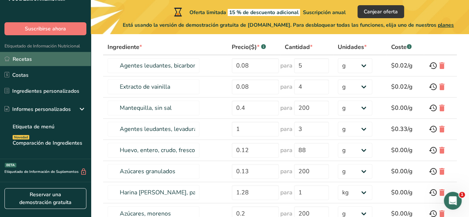
click at [56, 63] on link "Recetas" at bounding box center [45, 59] width 91 height 14
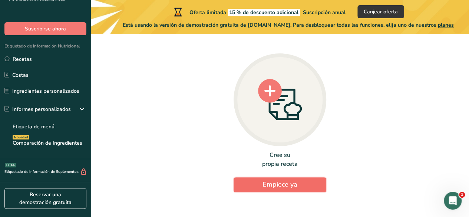
click at [261, 185] on button "Empiece ya" at bounding box center [280, 184] width 93 height 15
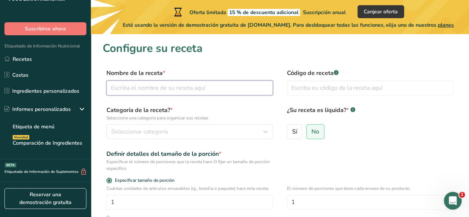
click at [254, 94] on input "text" at bounding box center [190, 88] width 167 height 15
type input "Gomitas"
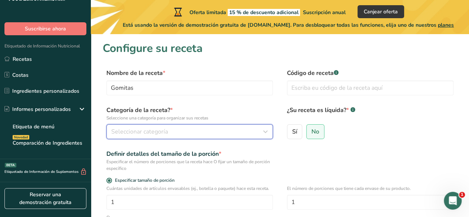
click at [237, 136] on button "Seleccionar categoría" at bounding box center [190, 131] width 167 height 15
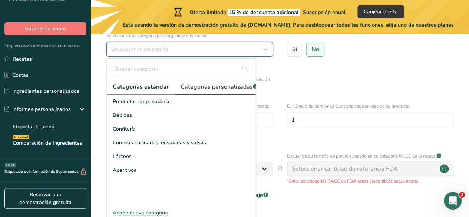
scroll to position [88, 0]
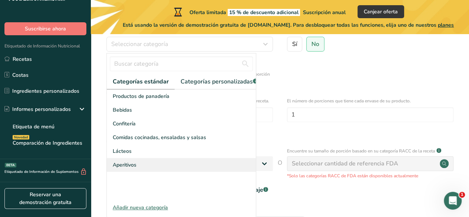
click at [204, 167] on div "Aperitivos" at bounding box center [181, 165] width 149 height 14
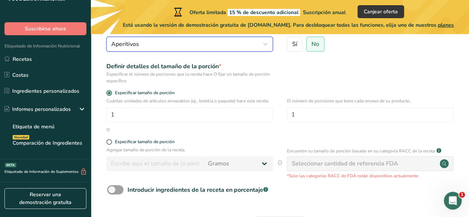
click at [168, 47] on div "Aperitivos" at bounding box center [187, 44] width 153 height 9
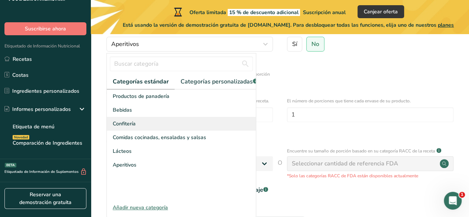
click at [133, 127] on span "Confitería" at bounding box center [124, 124] width 23 height 8
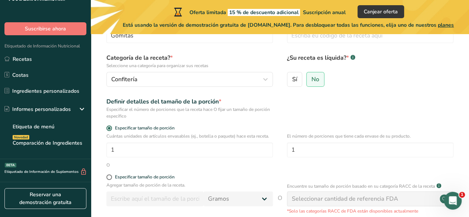
scroll to position [53, 0]
click at [317, 82] on span "No" at bounding box center [316, 78] width 8 height 7
click at [312, 81] on input "No" at bounding box center [309, 78] width 5 height 5
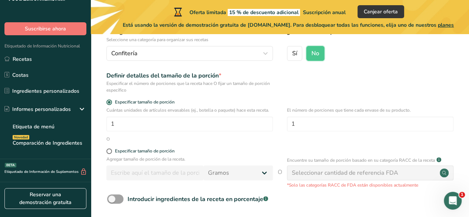
scroll to position [79, 0]
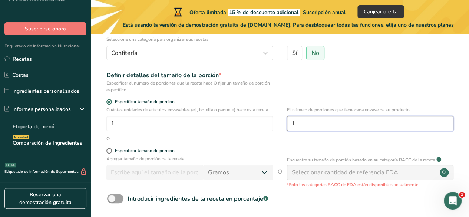
click at [309, 127] on input "1" at bounding box center [370, 123] width 167 height 15
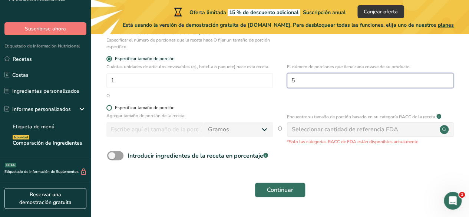
scroll to position [122, 0]
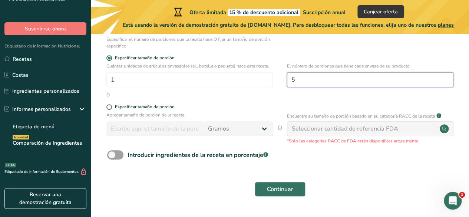
type input "5"
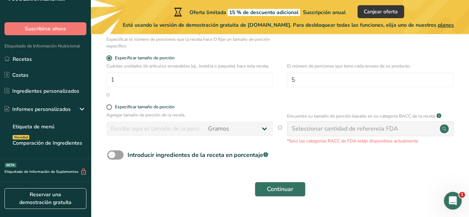
click at [309, 131] on div "Seleccionar cantidad de referencia FDA" at bounding box center [345, 128] width 107 height 9
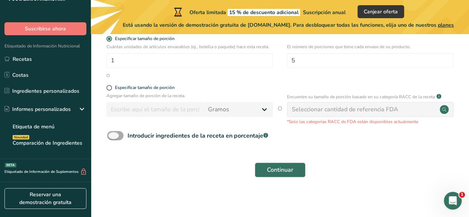
click at [119, 135] on span at bounding box center [115, 135] width 16 height 9
click at [112, 135] on input "Introducir ingredientes de la receta en porcentaje .a-a{fill:#347362;}.b-a{fill…" at bounding box center [109, 135] width 5 height 5
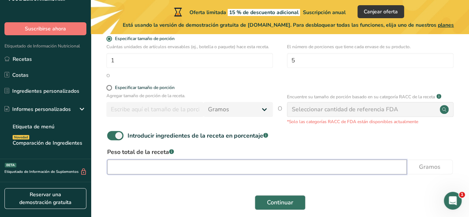
click at [185, 169] on input "number" at bounding box center [257, 167] width 300 height 15
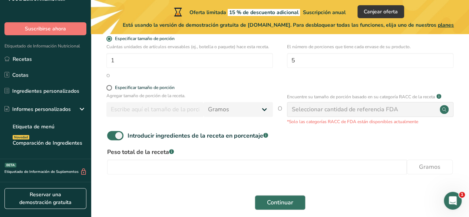
click at [184, 187] on form "Nombre de la receta * Gomitas Código de receta .a-a{fill:#347362;}.b-a{fill:#ff…" at bounding box center [280, 71] width 355 height 288
click at [263, 204] on button "Continuar" at bounding box center [280, 202] width 51 height 15
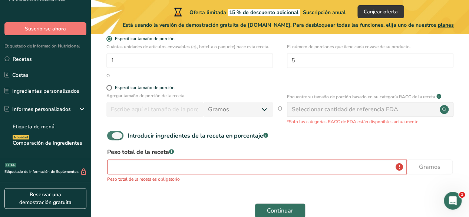
click at [125, 131] on span "Introducir ingredientes de la receta en porcentaje .a-a{fill:#347362;}.b-a{fill…" at bounding box center [196, 135] width 145 height 9
click at [112, 133] on input "Introducir ingredientes de la receta en porcentaje .a-a{fill:#347362;}.b-a{fill…" at bounding box center [109, 135] width 5 height 5
checkbox input "false"
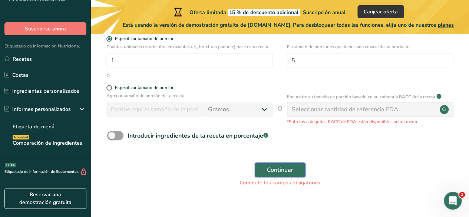
click at [288, 173] on span "Continuar" at bounding box center [280, 170] width 26 height 9
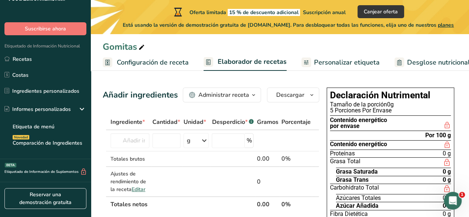
click at [260, 100] on button "Administrar receta" at bounding box center [222, 95] width 78 height 15
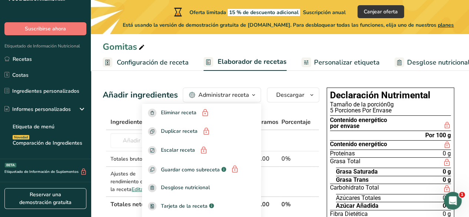
click at [260, 100] on button "Administrar receta" at bounding box center [222, 95] width 78 height 15
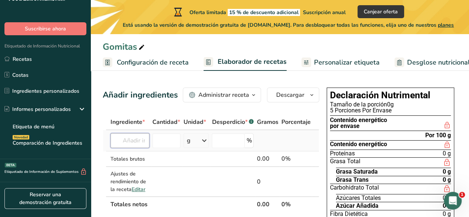
click at [142, 139] on input "text" at bounding box center [130, 140] width 39 height 15
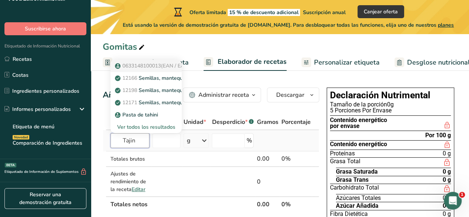
type input "Tajin"
click at [174, 69] on span "0633148100013(EAN / EAN-13) 633148100013 (UPC / UPC-A)" at bounding box center [196, 65] width 149 height 7
type input "Salsa en polvo"
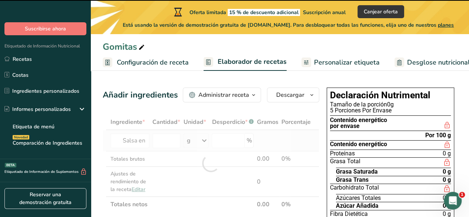
type input "0"
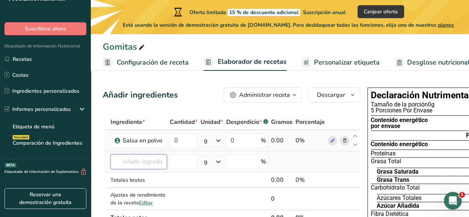
click at [140, 164] on input "text" at bounding box center [139, 161] width 56 height 15
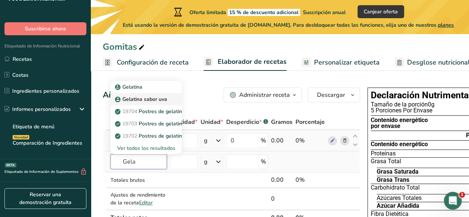
type input "Gela"
click at [164, 101] on p "Gelatina sabor uva" at bounding box center [142, 99] width 51 height 8
type input "Gelatina sabor uva"
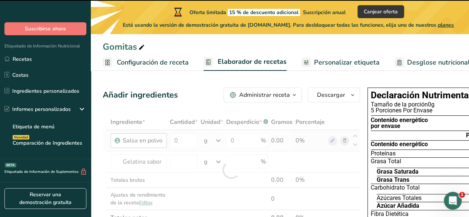
type input "0"
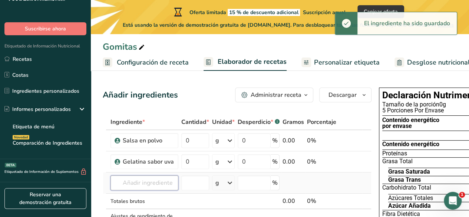
click at [163, 181] on input "text" at bounding box center [145, 183] width 68 height 15
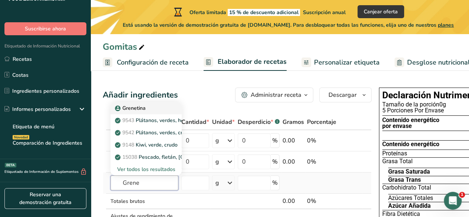
type input "Grene"
click at [160, 109] on div "Grenetina" at bounding box center [140, 108] width 47 height 8
type input "Grenetina"
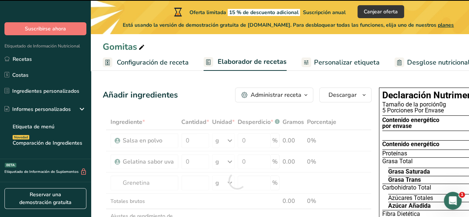
type input "0"
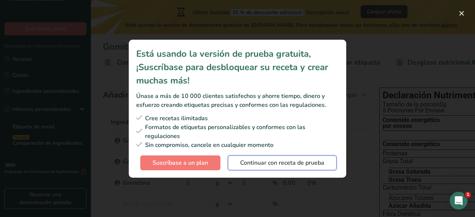
click at [277, 163] on span "Continuar con receta de prueba" at bounding box center [282, 162] width 84 height 9
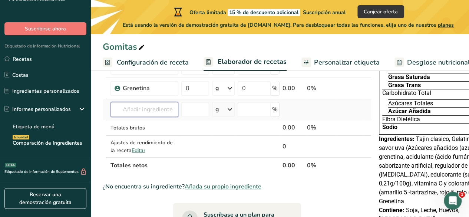
click at [135, 114] on input "text" at bounding box center [145, 109] width 68 height 15
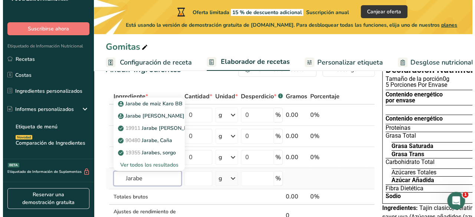
scroll to position [27, 0]
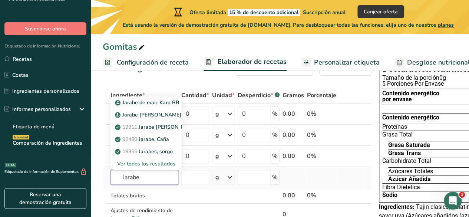
type input "Jarabe"
click at [142, 163] on div "Ver todos los resultados" at bounding box center [146, 164] width 59 height 8
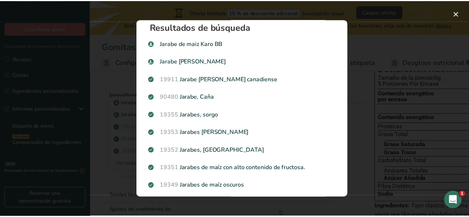
scroll to position [0, 0]
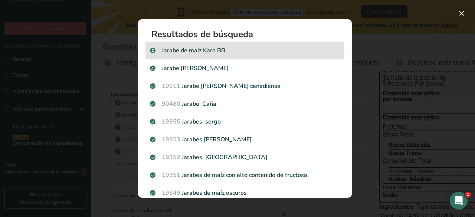
click at [226, 45] on div "Jarabe de maiz Karo BB" at bounding box center [244, 51] width 199 height 18
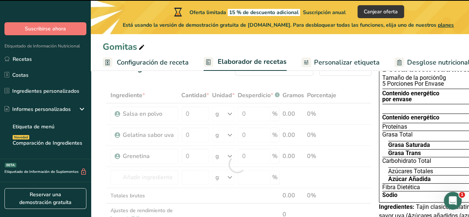
type input "0"
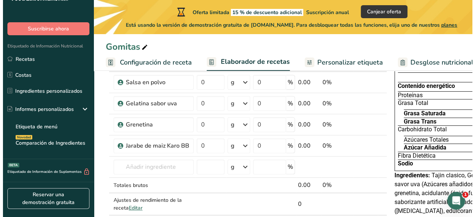
scroll to position [59, 0]
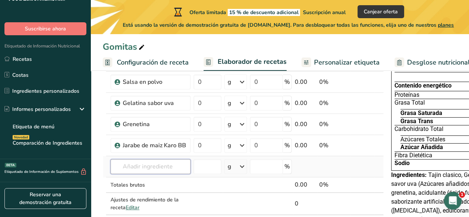
click at [154, 166] on input "text" at bounding box center [151, 166] width 80 height 15
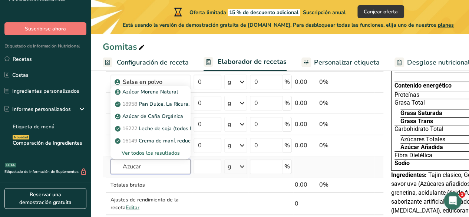
type input "Azucar"
click at [159, 156] on div "Ver todos los resultados" at bounding box center [151, 153] width 80 height 12
click at [170, 94] on p "Azúcar Morena Natural" at bounding box center [148, 92] width 62 height 8
type input "Azúcar Morena Natural"
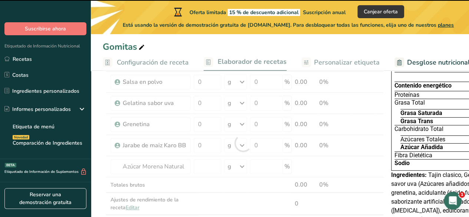
type input "0"
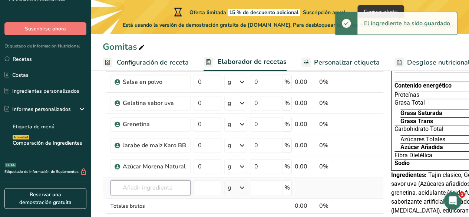
click at [150, 184] on input "text" at bounding box center [151, 187] width 80 height 15
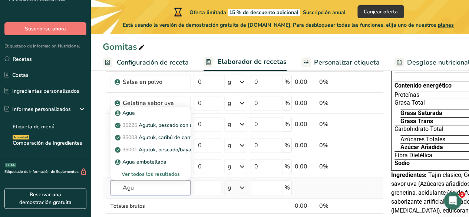
type input "Agu"
click at [155, 173] on div "Ver todos los resultados" at bounding box center [151, 174] width 68 height 8
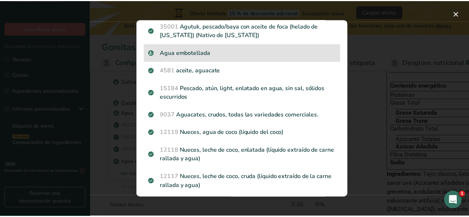
scroll to position [39, 0]
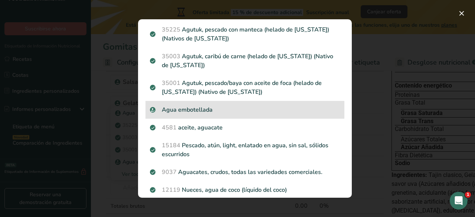
click at [225, 108] on p "Agua embotellada" at bounding box center [245, 109] width 190 height 9
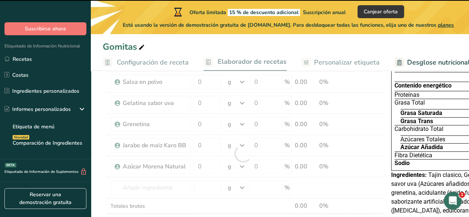
type input "0"
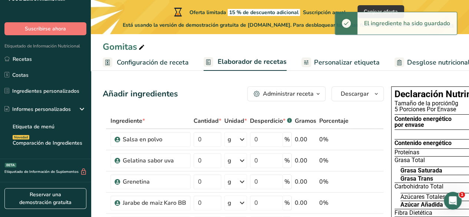
scroll to position [1, 0]
click at [234, 135] on div "g" at bounding box center [236, 139] width 23 height 15
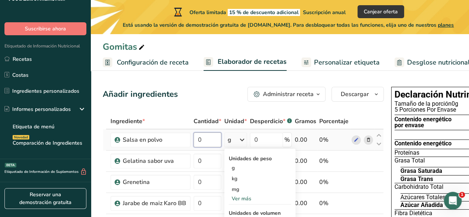
click at [204, 142] on input "0" at bounding box center [208, 139] width 28 height 15
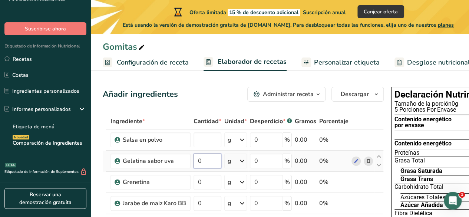
type input "0"
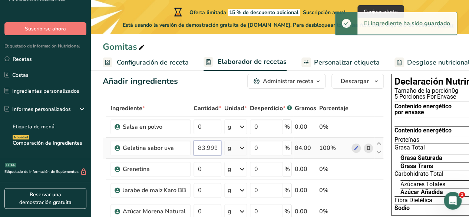
scroll to position [16, 0]
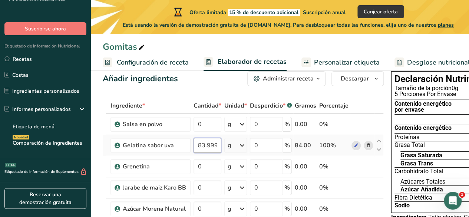
click at [210, 146] on input "83.999994" at bounding box center [208, 145] width 28 height 15
click at [205, 146] on input "83.999994" at bounding box center [208, 145] width 28 height 15
type input "84"
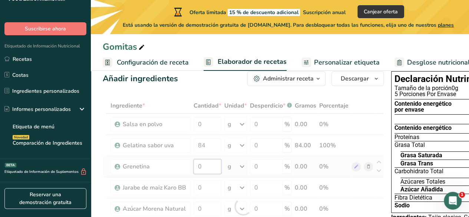
click at [205, 163] on div "Ingrediente * Cantidad * Unidad * Desperdicio * .a-a{fill:#347362;}.b-a{fill:#f…" at bounding box center [243, 206] width 281 height 217
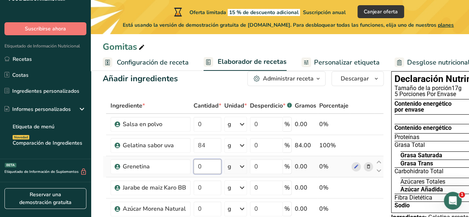
drag, startPoint x: 209, startPoint y: 168, endPoint x: 201, endPoint y: 169, distance: 7.8
click at [201, 169] on input "0" at bounding box center [208, 166] width 28 height 15
type input "28"
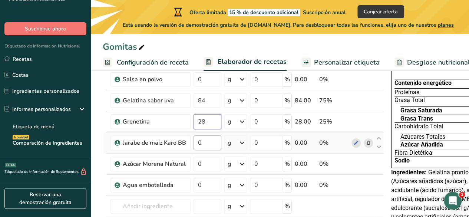
scroll to position [62, 0]
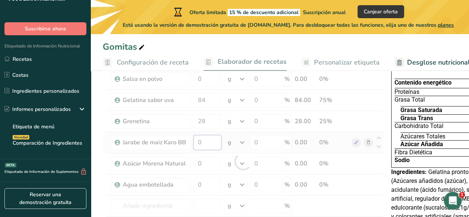
click at [217, 145] on div "Ingrediente * Cantidad * Unidad * Desperdicio * .a-a{fill:#347362;}.b-a{fill:#f…" at bounding box center [243, 161] width 281 height 217
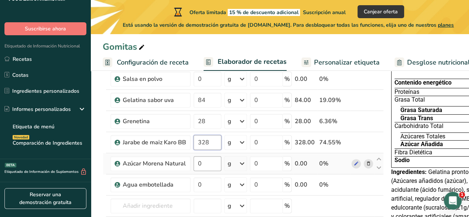
type input "328"
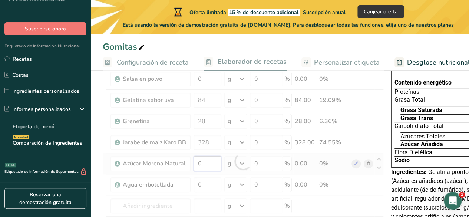
click at [211, 165] on div "Ingrediente * Cantidad * Unidad * Desperdicio * .a-a{fill:#347362;}.b-a{fill:#f…" at bounding box center [243, 161] width 281 height 217
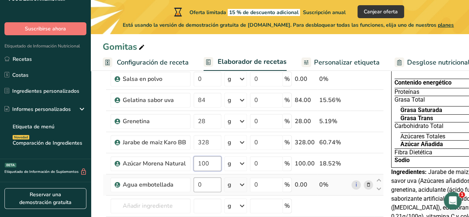
type input "100"
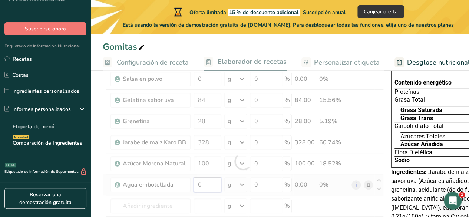
click at [210, 187] on div "Ingrediente * Cantidad * Unidad * Desperdicio * .a-a{fill:#347362;}.b-a{fill:#f…" at bounding box center [243, 161] width 281 height 217
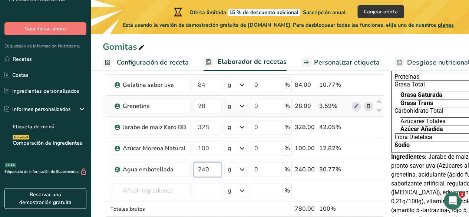
scroll to position [76, 0]
type input "240"
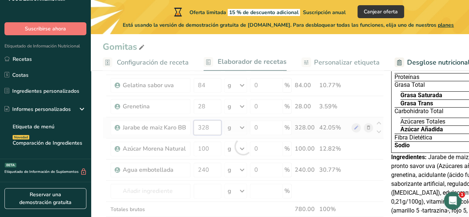
click at [203, 128] on div "Ingrediente * Cantidad * Unidad * Desperdicio * .a-a{fill:#347362;}.b-a{fill:#f…" at bounding box center [243, 146] width 281 height 217
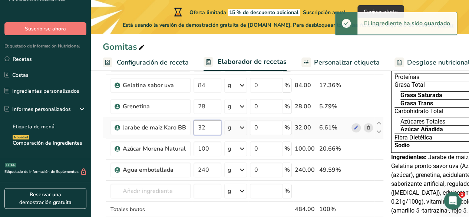
type input "3"
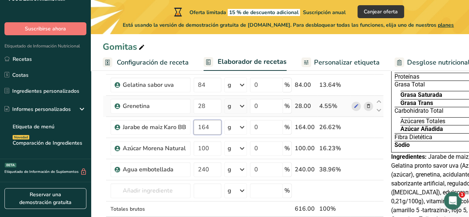
scroll to position [77, 0]
type input "164"
click at [237, 129] on div "Ingrediente * Cantidad * Unidad * Desperdicio * .a-a{fill:#347362;}.b-a{fill:#f…" at bounding box center [243, 145] width 281 height 217
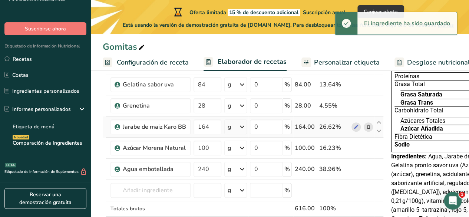
click at [243, 125] on icon at bounding box center [242, 126] width 9 height 13
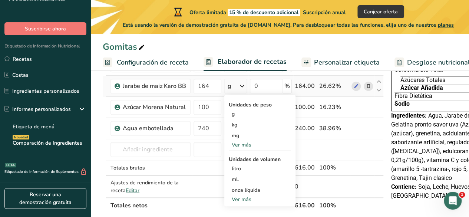
scroll to position [118, 0]
click at [245, 179] on div "mL" at bounding box center [260, 179] width 56 height 8
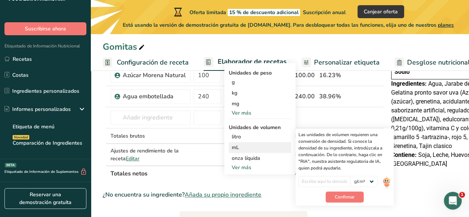
scroll to position [156, 0]
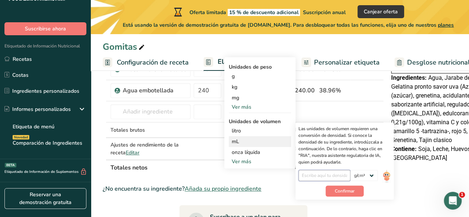
click at [334, 174] on input "number" at bounding box center [325, 175] width 52 height 11
drag, startPoint x: 334, startPoint y: 174, endPoint x: 341, endPoint y: 70, distance: 104.1
click at [341, 70] on div "Gomitas Configuración de receta Elaborador de recetas Personalizar etiqueta Des…" at bounding box center [280, 157] width 379 height 480
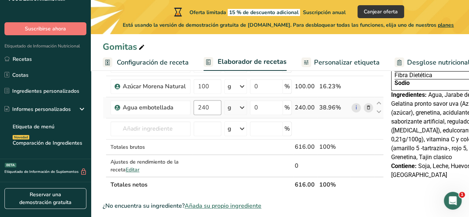
scroll to position [119, 0]
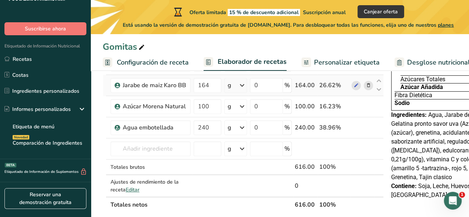
click at [237, 88] on div "g" at bounding box center [236, 85] width 23 height 15
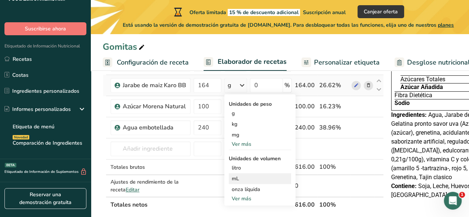
click at [242, 177] on div "mL" at bounding box center [260, 179] width 56 height 8
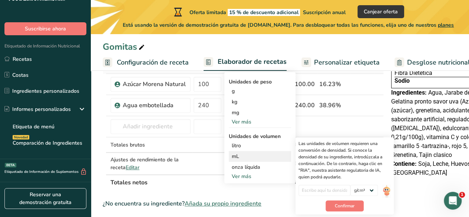
scroll to position [141, 0]
click at [329, 191] on input "number" at bounding box center [325, 189] width 52 height 11
type input "1.37"
click at [337, 205] on span "Confirmar" at bounding box center [345, 205] width 20 height 7
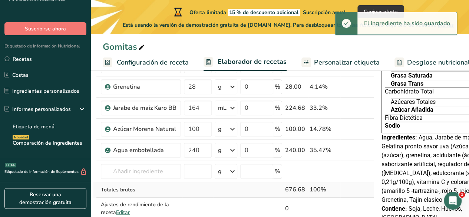
scroll to position [95, 0]
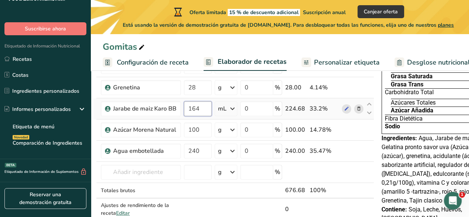
click at [202, 107] on input "164" at bounding box center [198, 108] width 28 height 15
drag, startPoint x: 202, startPoint y: 107, endPoint x: 182, endPoint y: 107, distance: 19.7
click at [183, 107] on td "164" at bounding box center [198, 108] width 31 height 21
type input "120"
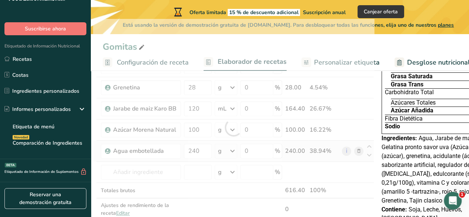
click at [223, 150] on div "Ingrediente * Cantidad * Unidad * Desperdicio * .a-a{fill:#347362;}.b-a{fill:#f…" at bounding box center [233, 127] width 281 height 217
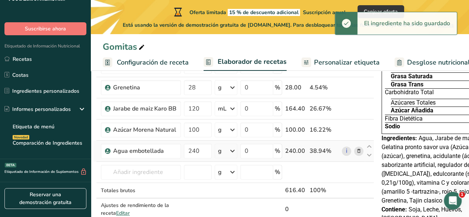
click at [231, 151] on icon at bounding box center [232, 150] width 9 height 13
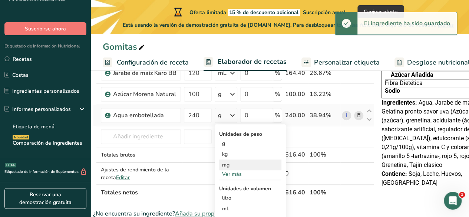
scroll to position [131, 0]
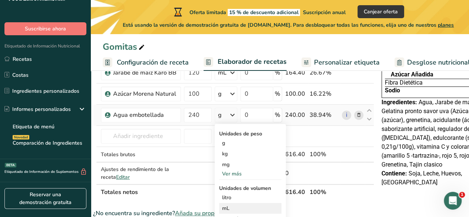
click at [233, 204] on div "mL" at bounding box center [250, 208] width 56 height 8
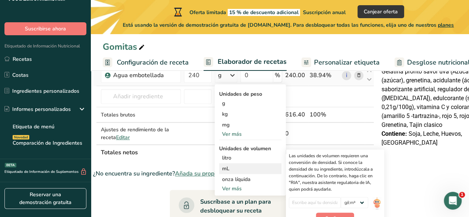
scroll to position [171, 0]
click at [318, 202] on input "number" at bounding box center [315, 202] width 52 height 11
type input "1"
click at [327, 213] on button "Confirmar" at bounding box center [335, 217] width 38 height 11
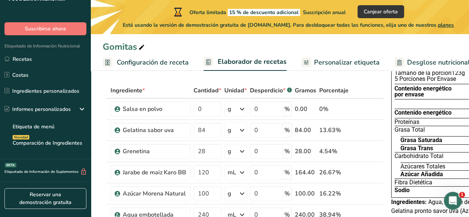
scroll to position [30, 0]
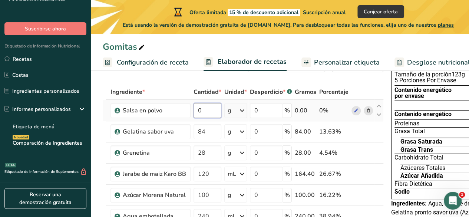
click at [212, 111] on input "0" at bounding box center [208, 110] width 28 height 15
type input "5"
type input "50"
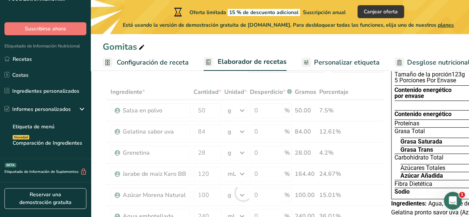
click at [364, 96] on div "Ingrediente * Cantidad * Unidad * Desperdicio * .a-a{fill:#347362;}.b-a{fill:#f…" at bounding box center [243, 192] width 281 height 217
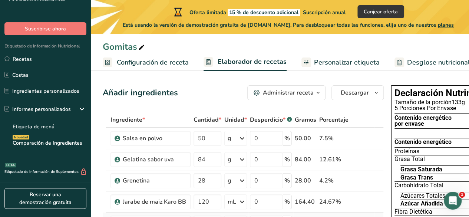
scroll to position [0, 0]
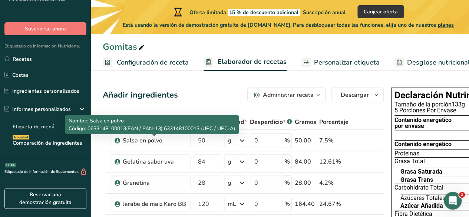
click at [155, 135] on div at bounding box center [155, 135] width 4 height 2
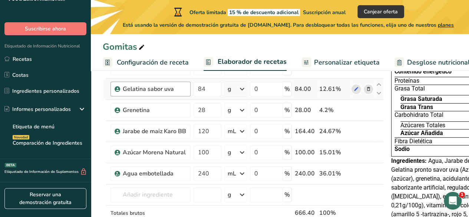
scroll to position [10, 0]
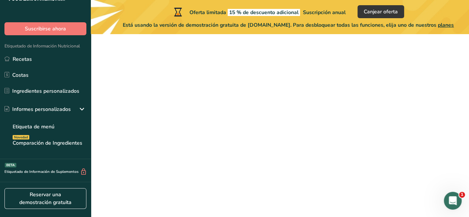
scroll to position [142, 0]
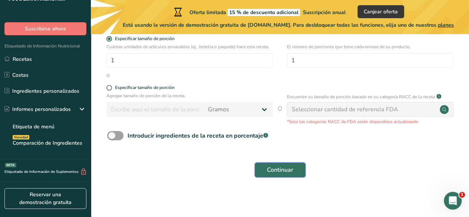
click at [278, 169] on span "Continuar" at bounding box center [280, 170] width 26 height 9
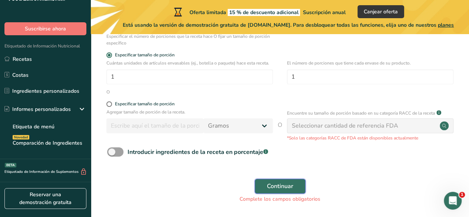
scroll to position [154, 0]
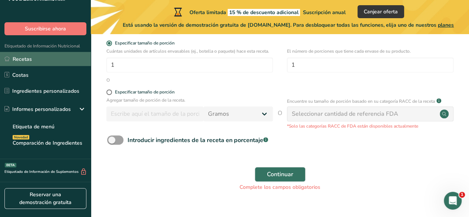
click at [39, 57] on link "Recetas" at bounding box center [45, 59] width 91 height 14
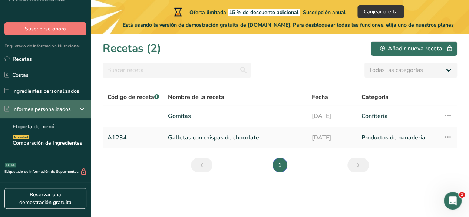
click at [56, 105] on div "Informes personalizados" at bounding box center [37, 109] width 66 height 8
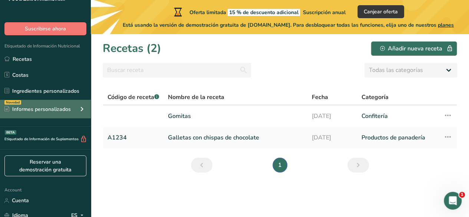
click at [59, 110] on div "Informes personalizados" at bounding box center [37, 109] width 66 height 8
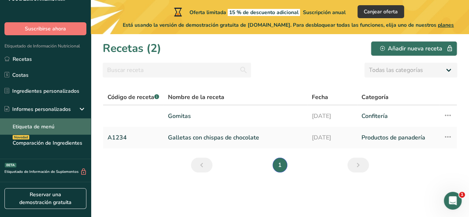
click at [54, 128] on link "Etiqueta de menú" at bounding box center [45, 126] width 91 height 16
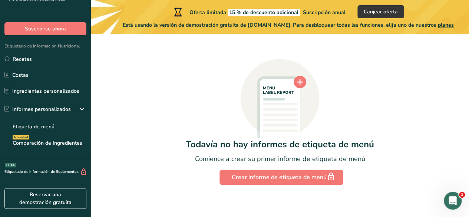
scroll to position [54, 0]
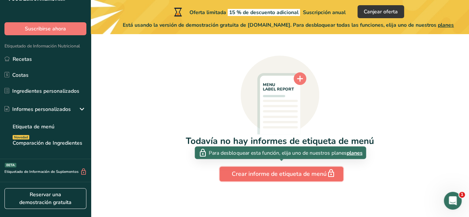
click at [279, 176] on div "Crear informe de etiqueta de menú" at bounding box center [281, 174] width 99 height 10
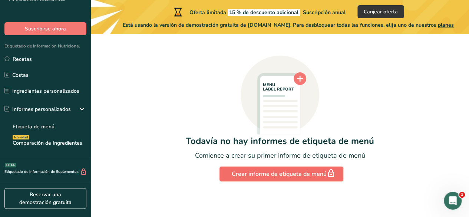
click at [279, 176] on div "Crear informe de etiqueta de menú" at bounding box center [281, 174] width 99 height 10
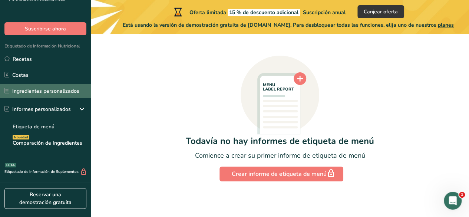
click at [66, 89] on link "Ingredientes personalizados" at bounding box center [45, 91] width 91 height 14
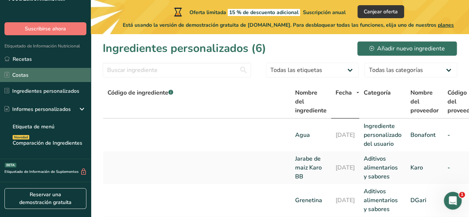
click at [57, 79] on link "Costas" at bounding box center [45, 75] width 91 height 14
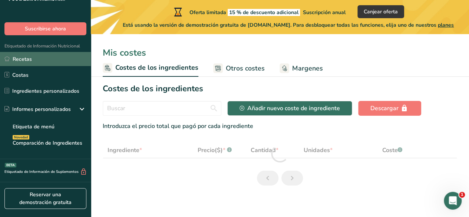
select select "1"
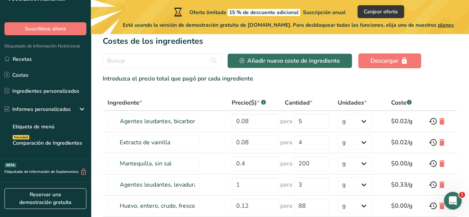
scroll to position [47, 0]
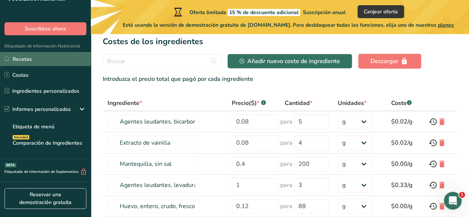
click at [49, 57] on link "Recetas" at bounding box center [45, 59] width 91 height 14
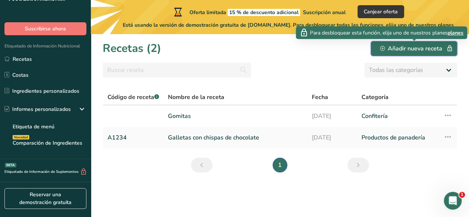
click at [403, 52] on div "Añadir nueva receta" at bounding box center [414, 48] width 68 height 9
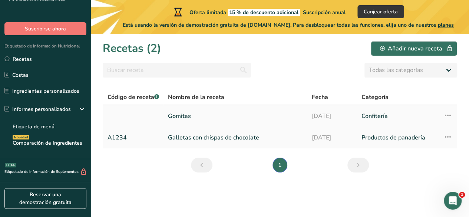
click at [360, 121] on td "Confitería" at bounding box center [398, 116] width 82 height 22
click at [341, 116] on link "[DATE]" at bounding box center [332, 116] width 41 height 16
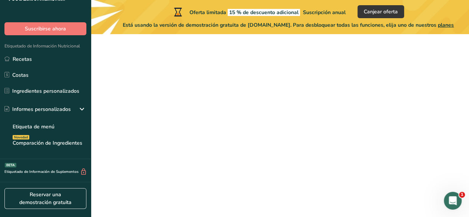
click at [341, 116] on link "[DATE]" at bounding box center [332, 116] width 41 height 16
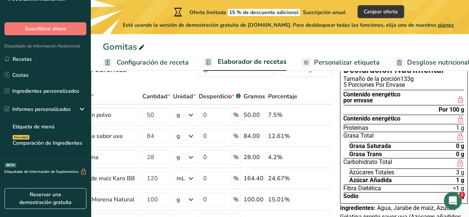
scroll to position [32, 0]
